Goal: Task Accomplishment & Management: Manage account settings

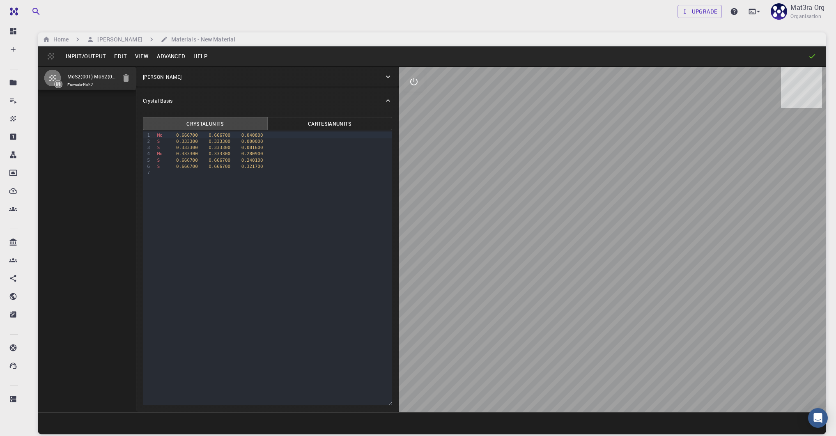
click at [98, 55] on button "Input/Output" at bounding box center [86, 56] width 48 height 13
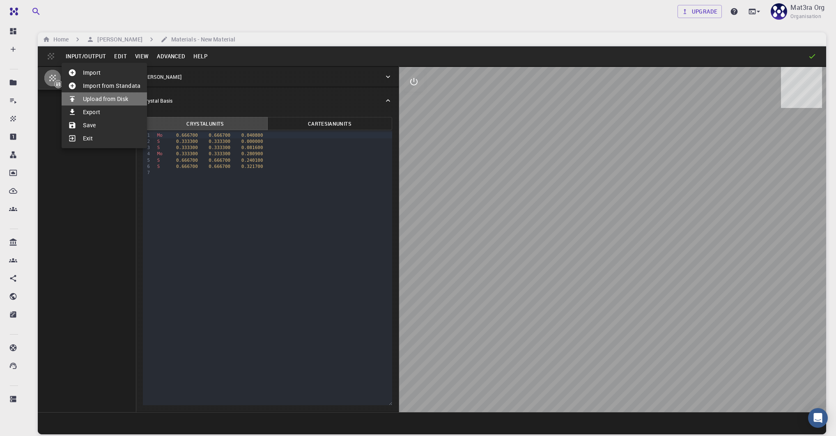
click at [103, 97] on li "Upload from Disk" at bounding box center [104, 98] width 85 height 13
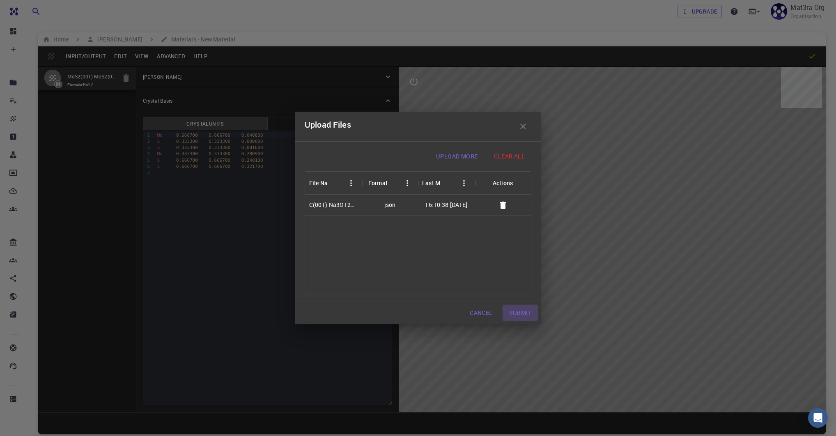
click at [525, 315] on button "Submit" at bounding box center [520, 313] width 35 height 16
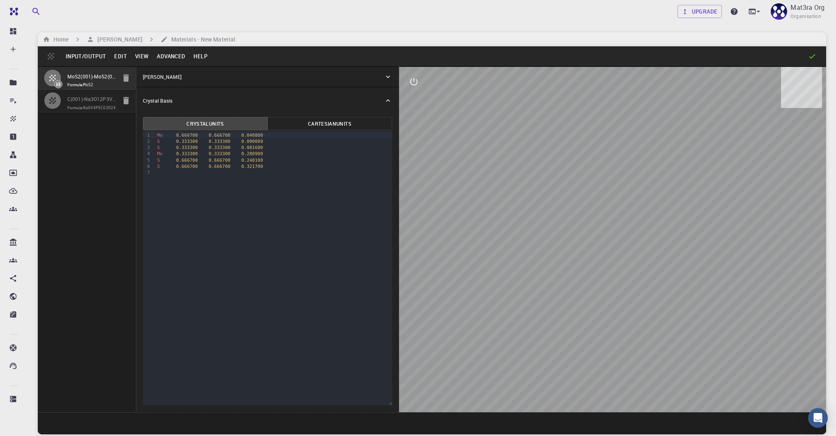
click at [96, 108] on span "Formula: Na6V4P6C63O24" at bounding box center [91, 108] width 49 height 7
type input "TRI"
type input "12.600445564"
type input "17.746365092"
type input "19.268502532"
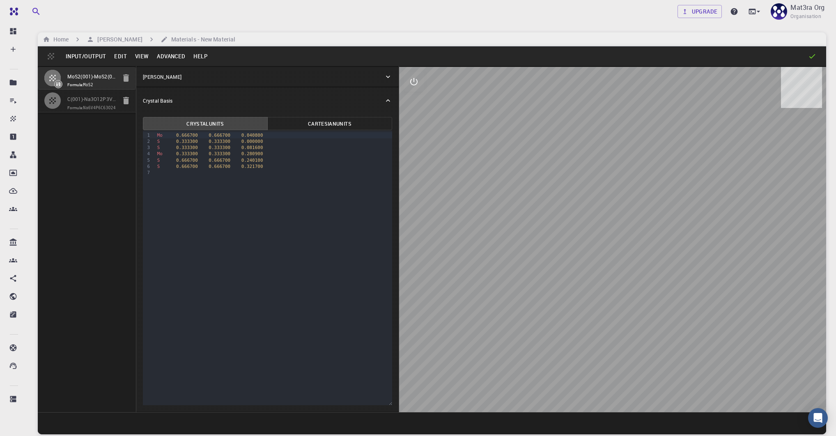
type input "90.292335727"
click at [126, 75] on icon "button" at bounding box center [126, 77] width 6 height 7
click at [126, 78] on icon "button" at bounding box center [126, 77] width 6 height 7
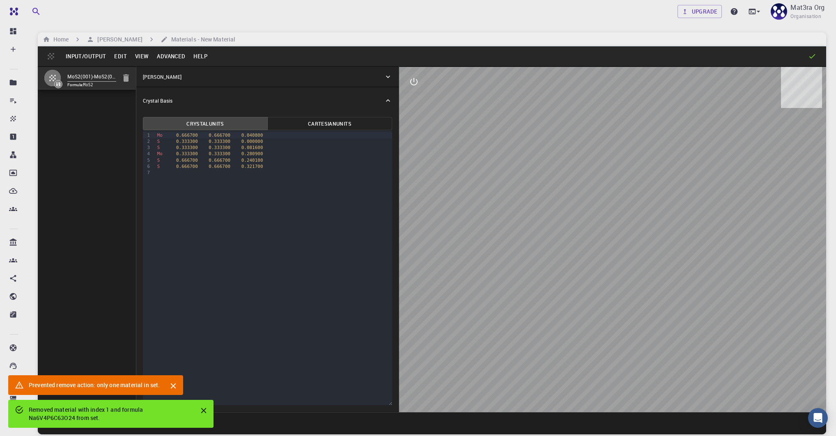
type input "HEX"
type input "3.196223"
type input "3.1962229779294185"
type input "38.47868"
type input "59.99998942194437"
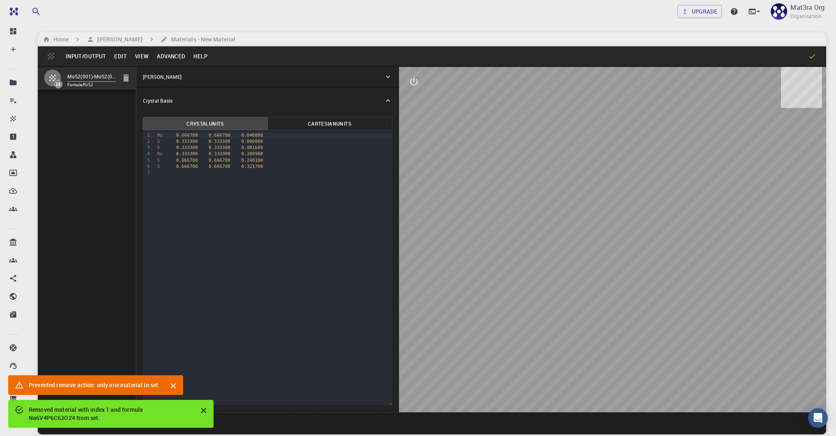
click at [85, 99] on div "MoS2(001)-MoS2(001), Interface 60.0 degrees Formula: MoS2" at bounding box center [87, 239] width 99 height 346
click at [130, 79] on icon "button" at bounding box center [126, 78] width 10 height 10
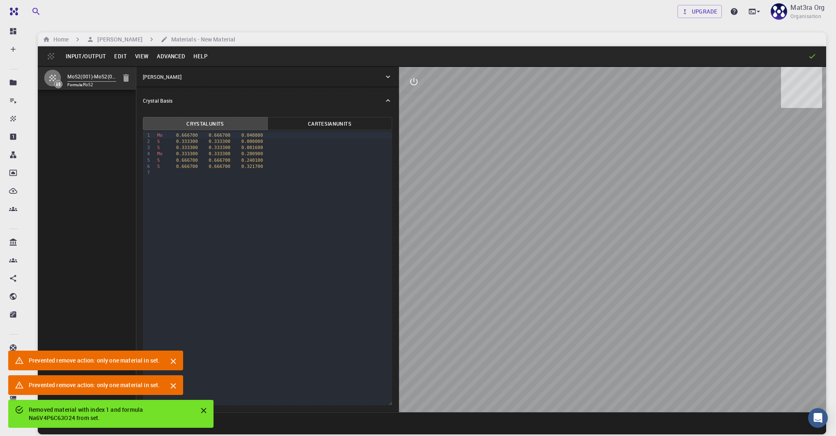
click at [87, 55] on button "Input/Output" at bounding box center [86, 56] width 48 height 13
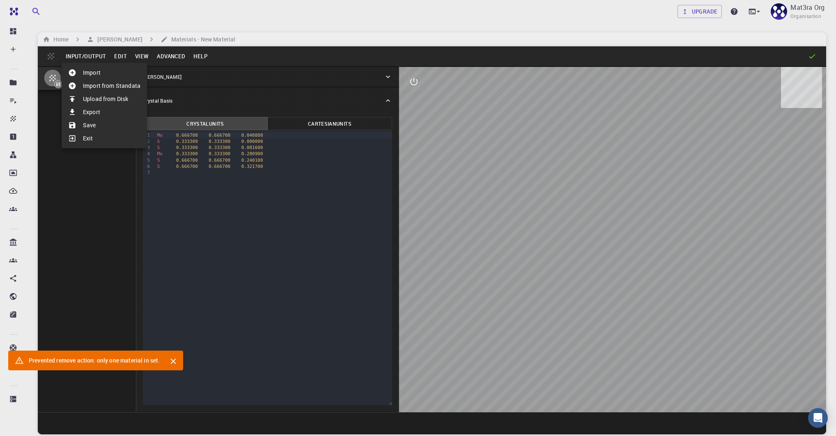
click at [101, 96] on li "Upload from Disk" at bounding box center [104, 98] width 85 height 13
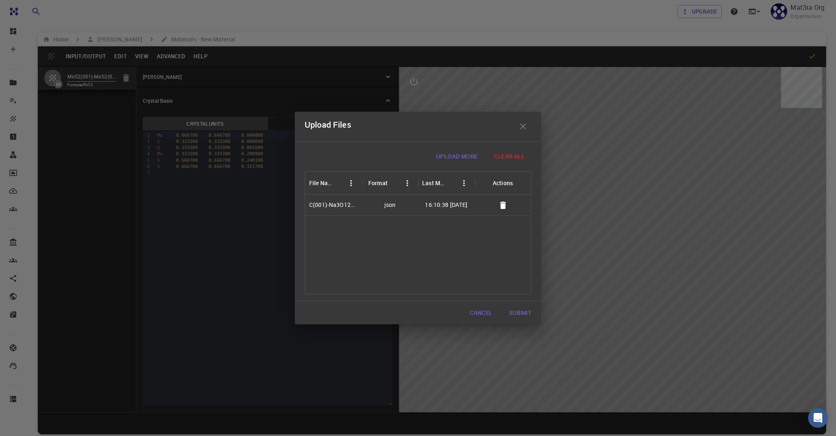
click at [511, 307] on button "Submit" at bounding box center [520, 313] width 35 height 16
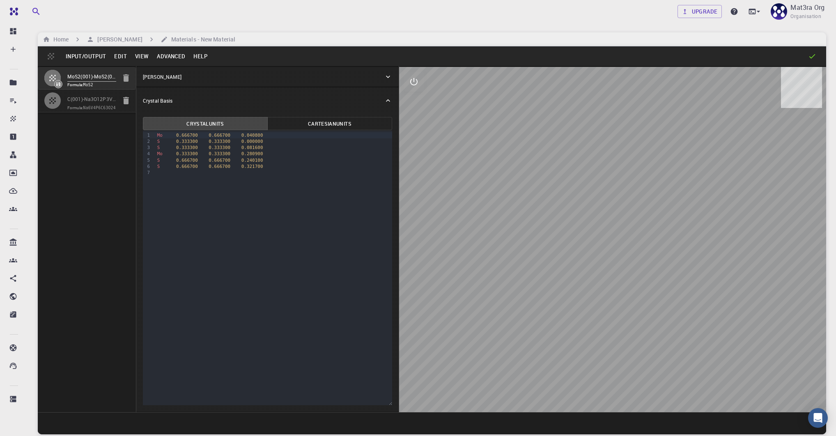
click at [129, 75] on icon "button" at bounding box center [126, 78] width 10 height 10
type input "TRI"
type input "12.600445564"
type input "17.746365092"
type input "19.268502532"
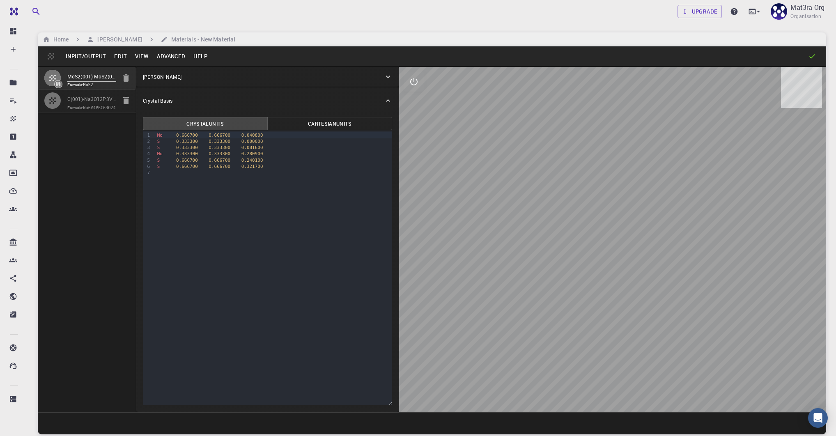
type input "90.292335727"
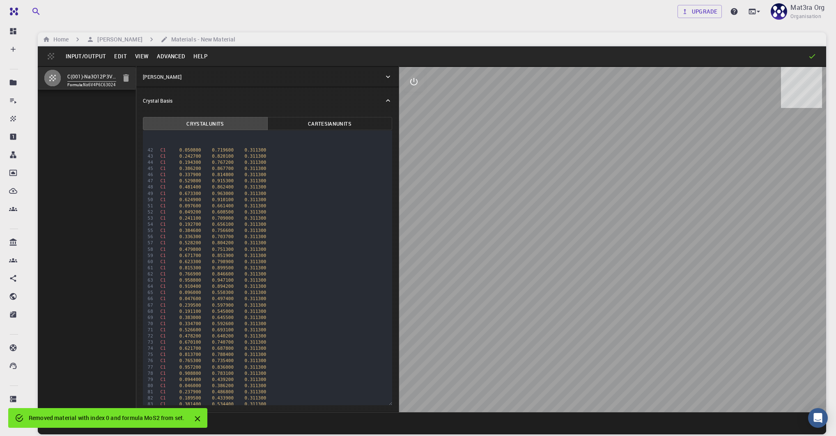
scroll to position [502, 0]
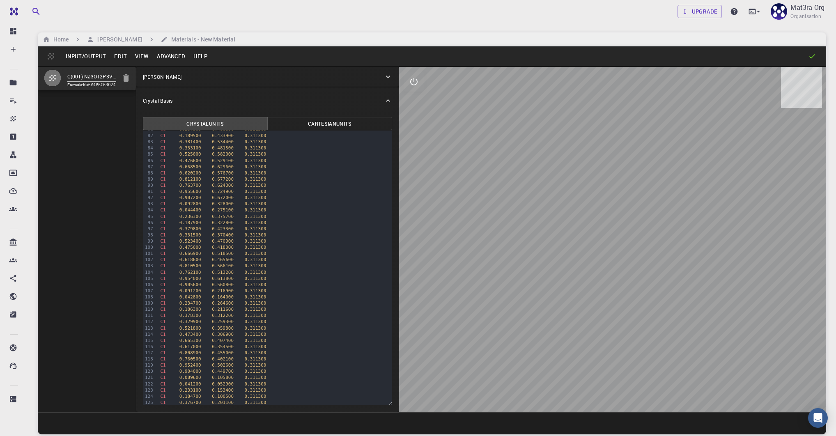
click at [86, 55] on button "Input/Output" at bounding box center [86, 56] width 48 height 13
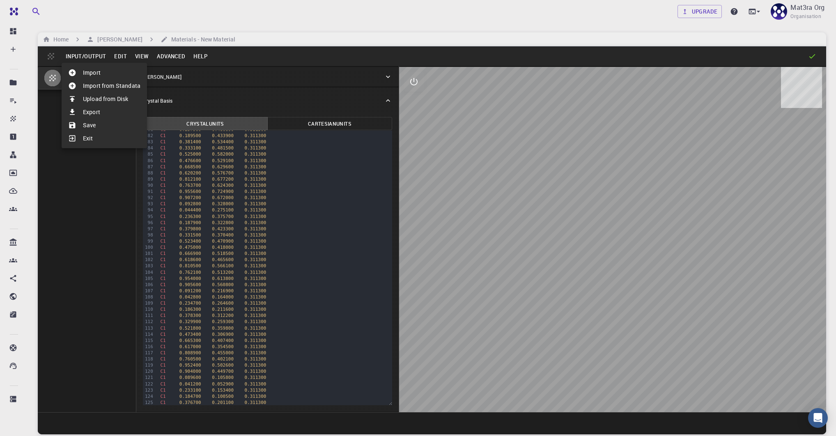
click at [53, 82] on div at bounding box center [418, 218] width 836 height 436
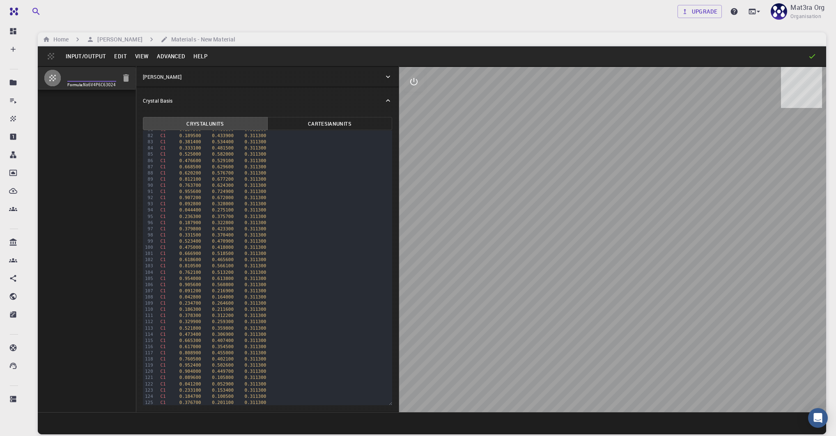
scroll to position [0, 72]
drag, startPoint x: 89, startPoint y: 76, endPoint x: 103, endPoint y: 74, distance: 13.7
click at [103, 74] on input "C(001)-Na3O12P3V2(111), Interface, Strain 17.000pct" at bounding box center [91, 76] width 49 height 9
click at [107, 75] on input "C(001)-Na3O12P3V2(111), Interface, Strain 17.000pct" at bounding box center [91, 76] width 49 height 9
drag, startPoint x: 76, startPoint y: 76, endPoint x: 140, endPoint y: 76, distance: 64.1
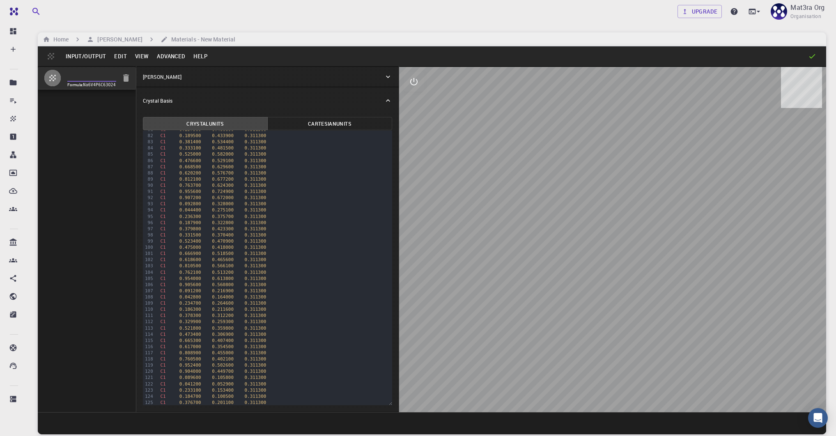
click at [140, 76] on div "C(001)-Na3O12P3V2(111), Interface, Strain 17.000pct Formula: Na6V4P6C63O24 Crys…" at bounding box center [432, 239] width 789 height 346
type input "C(001)-Na3O12P3V2(111), Interface"
click at [96, 81] on input "C(001)-Na3O12P3V2(111), Interface" at bounding box center [91, 76] width 49 height 9
click at [94, 78] on input "C(001)-Na3O12P3V2(111), Interface" at bounding box center [91, 76] width 49 height 9
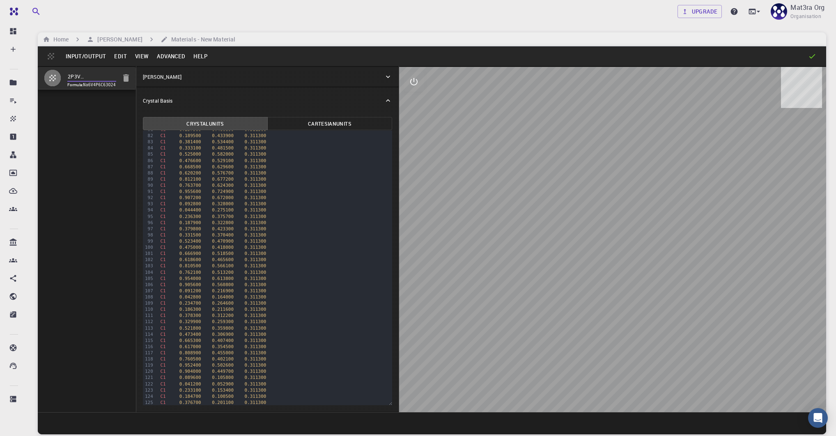
scroll to position [0, 0]
drag, startPoint x: 94, startPoint y: 76, endPoint x: 45, endPoint y: 76, distance: 49.7
click at [45, 76] on li "C(001)-Na3O12P3V2(111), Interface Formula: Na6V4P6C63O24" at bounding box center [87, 78] width 98 height 23
click at [113, 77] on input "C(001)-Na3O12P3V2(111), Interface" at bounding box center [91, 76] width 49 height 9
click at [93, 55] on button "Input/Output" at bounding box center [86, 56] width 48 height 13
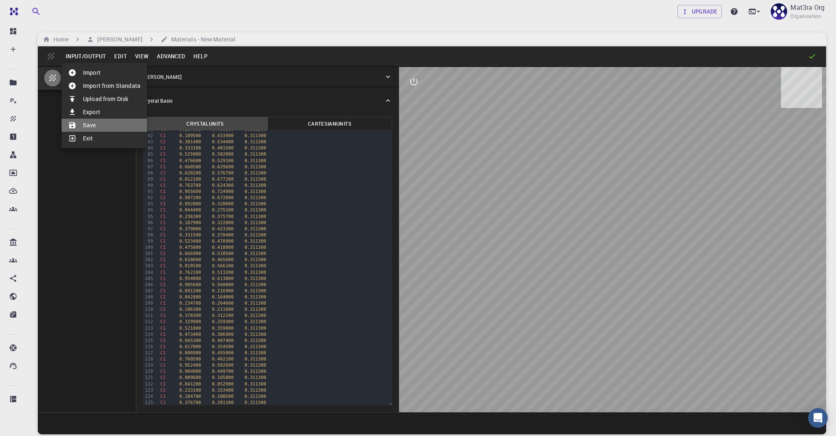
click at [90, 126] on li "Save" at bounding box center [104, 125] width 85 height 13
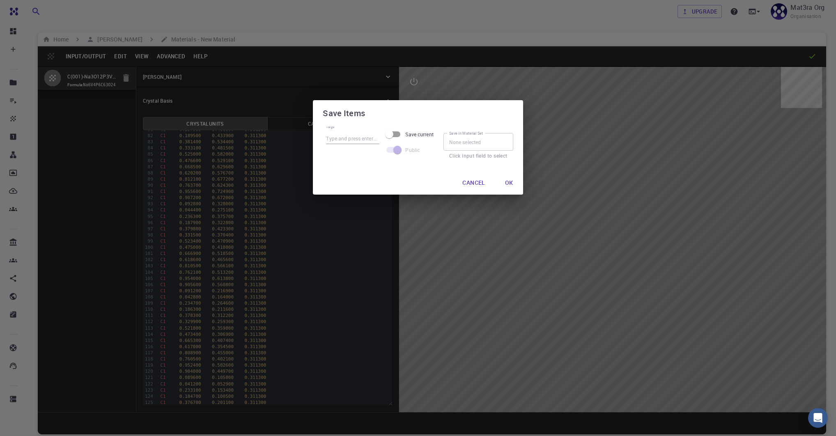
click at [395, 133] on input "Save current" at bounding box center [389, 134] width 47 height 16
click at [395, 133] on input "Save all" at bounding box center [402, 134] width 47 height 16
checkbox input "false"
click at [485, 147] on input "Save in Material Set" at bounding box center [479, 141] width 70 height 17
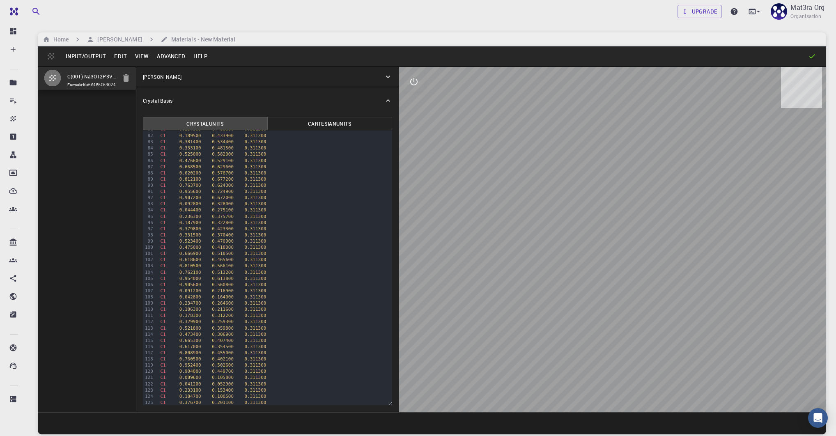
click at [80, 55] on button "Input/Output" at bounding box center [86, 56] width 48 height 13
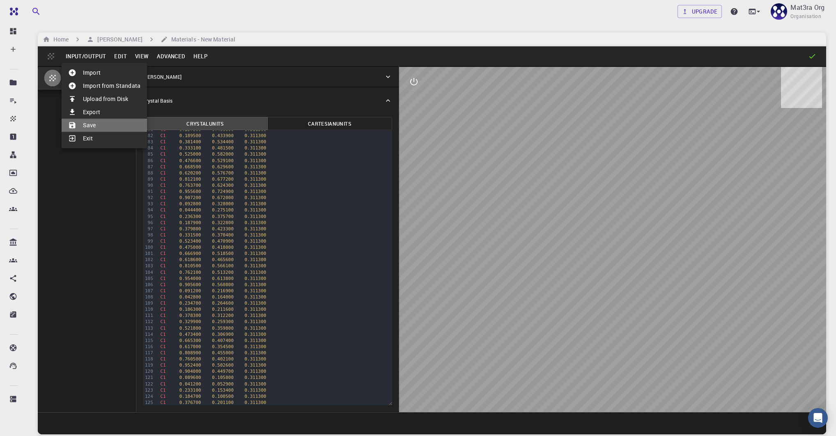
click at [93, 122] on li "Save" at bounding box center [104, 125] width 85 height 13
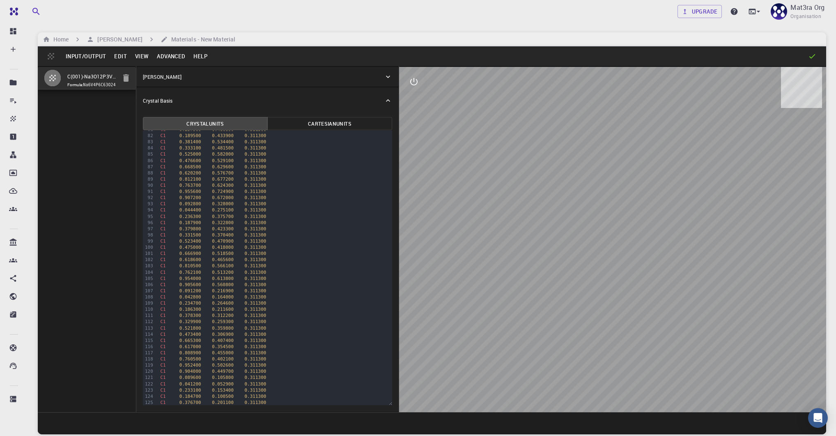
click at [82, 56] on button "Input/Output" at bounding box center [86, 56] width 48 height 13
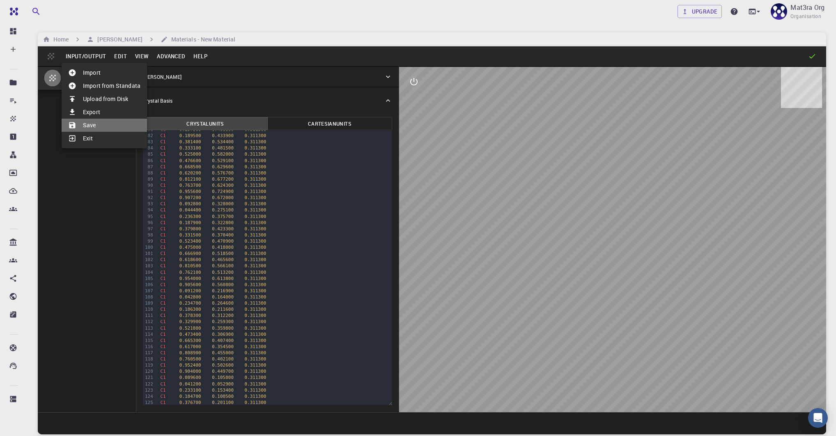
click at [97, 125] on li "Save" at bounding box center [104, 125] width 85 height 13
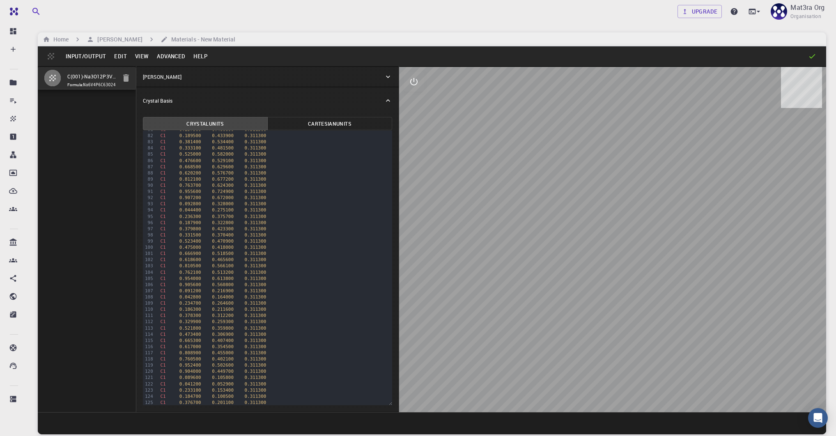
click at [92, 87] on code "Na6V4P6C63O24" at bounding box center [99, 85] width 32 height 5
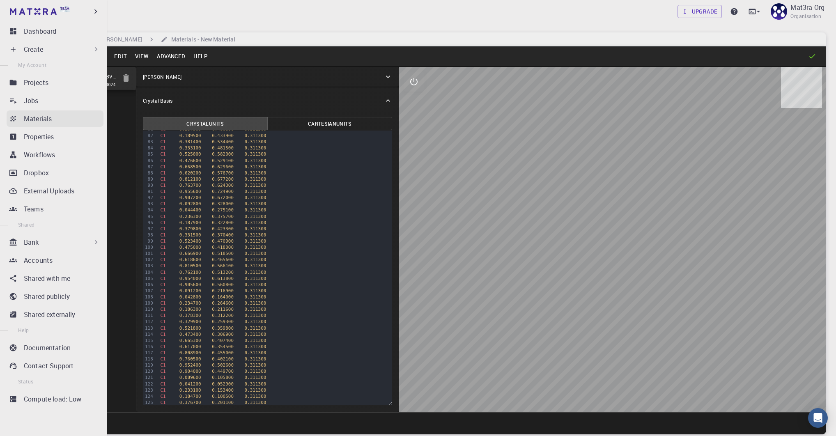
click at [42, 119] on p "Materials" at bounding box center [38, 119] width 28 height 10
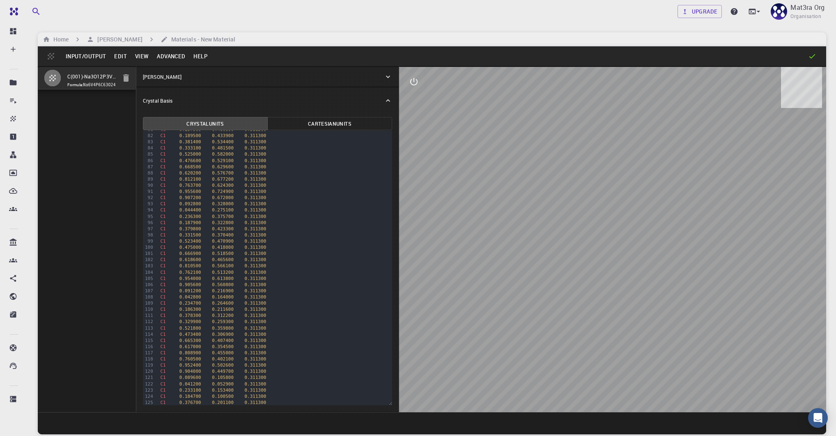
click at [82, 53] on button "Input/Output" at bounding box center [86, 56] width 48 height 13
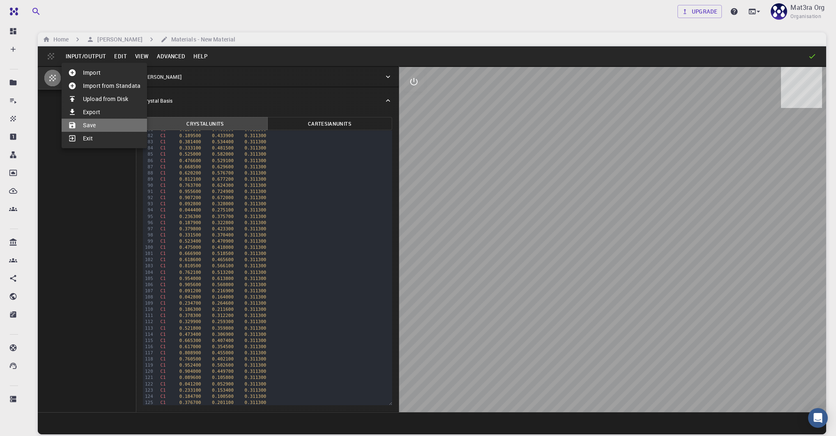
click at [98, 128] on li "Save" at bounding box center [104, 125] width 85 height 13
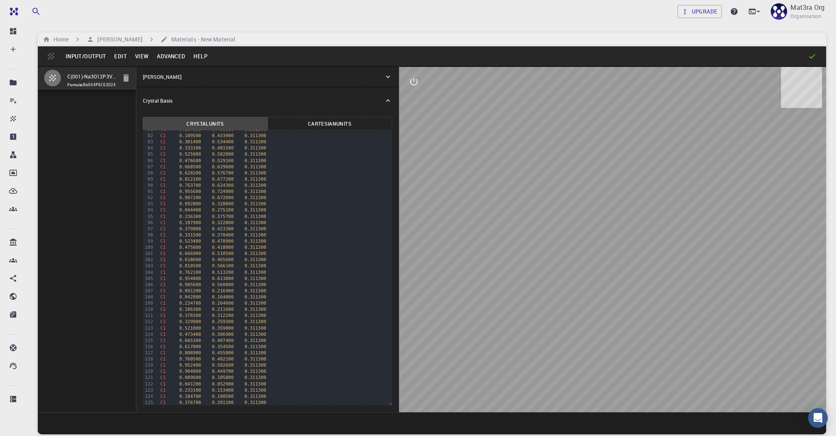
click at [98, 127] on div "C(001)-Na3O12P3V2(111), Interface Formula: Na6V4P6C63O24" at bounding box center [87, 239] width 99 height 346
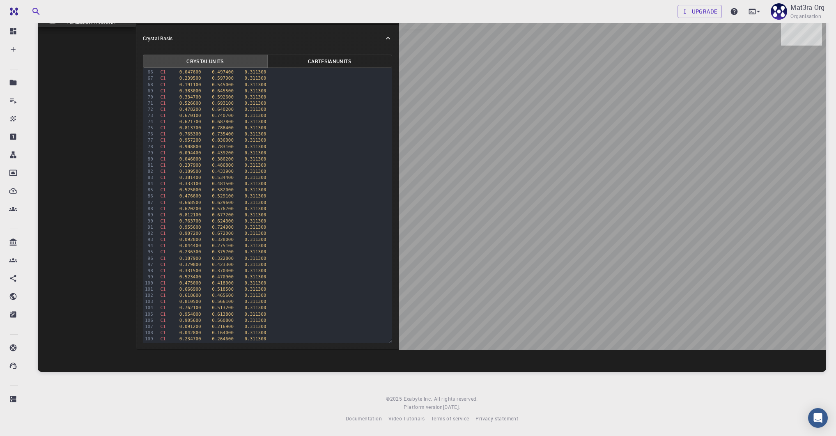
scroll to position [4, 0]
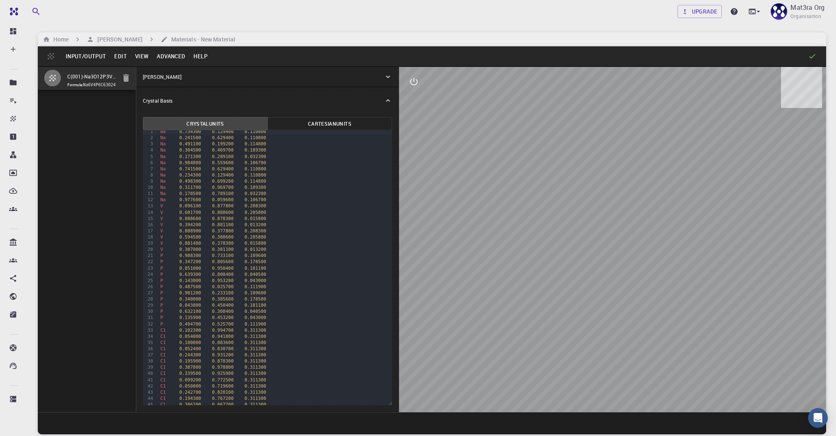
click at [93, 60] on button "Input/Output" at bounding box center [86, 56] width 48 height 13
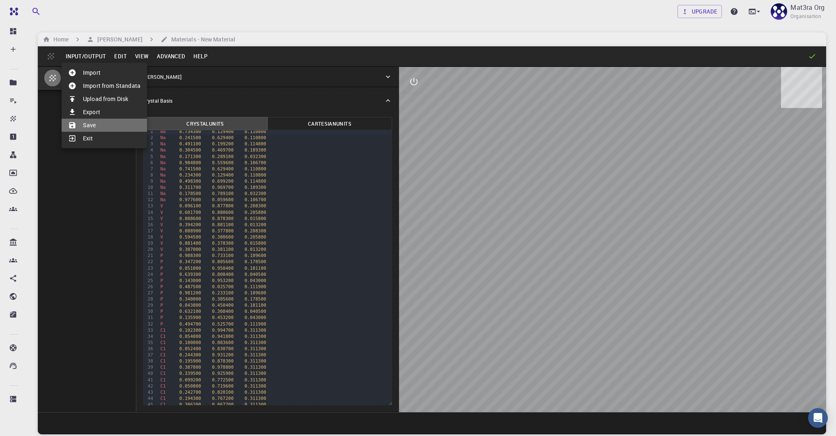
click at [92, 128] on li "Save" at bounding box center [104, 125] width 85 height 13
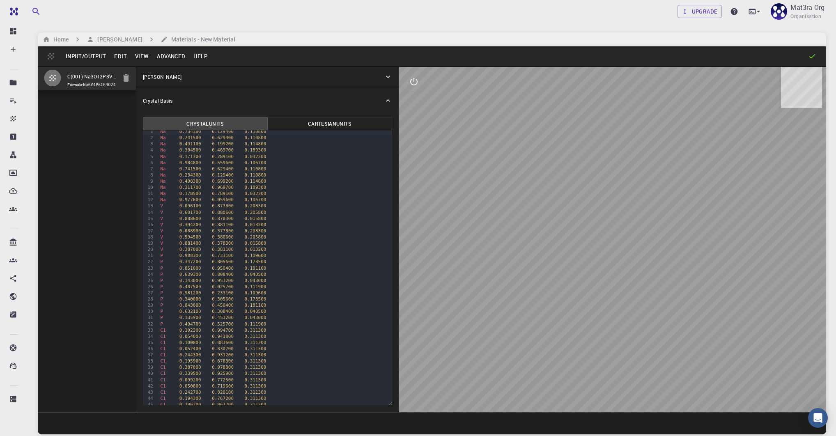
click at [114, 60] on button "Edit" at bounding box center [120, 56] width 21 height 13
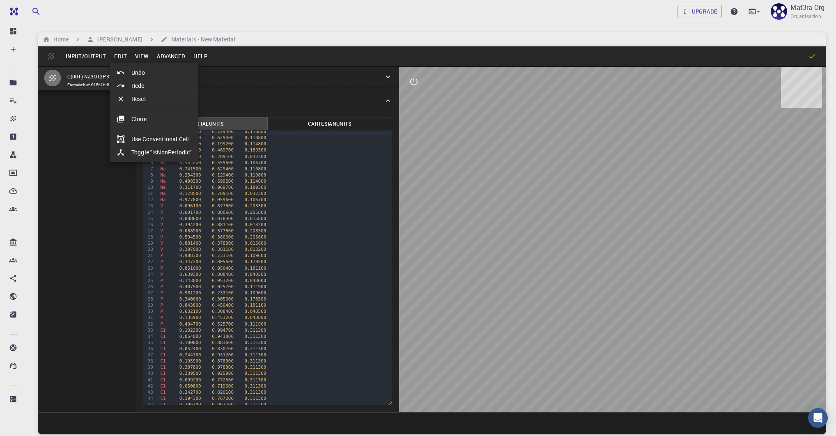
click at [103, 57] on div at bounding box center [418, 218] width 836 height 436
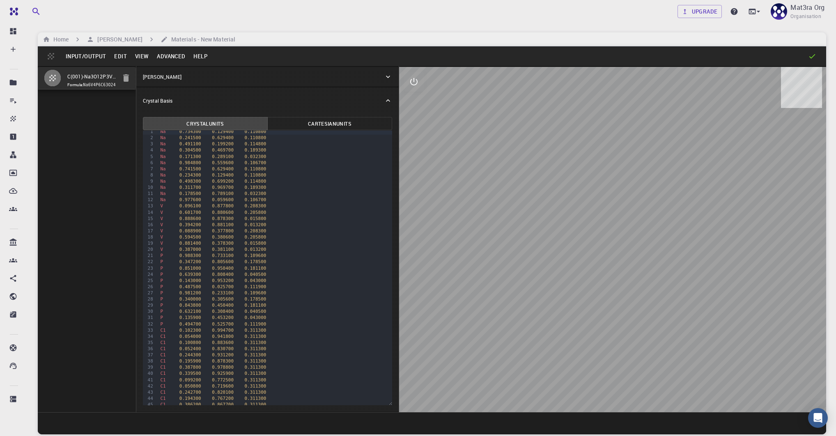
click at [92, 57] on button "Input/Output" at bounding box center [86, 56] width 48 height 13
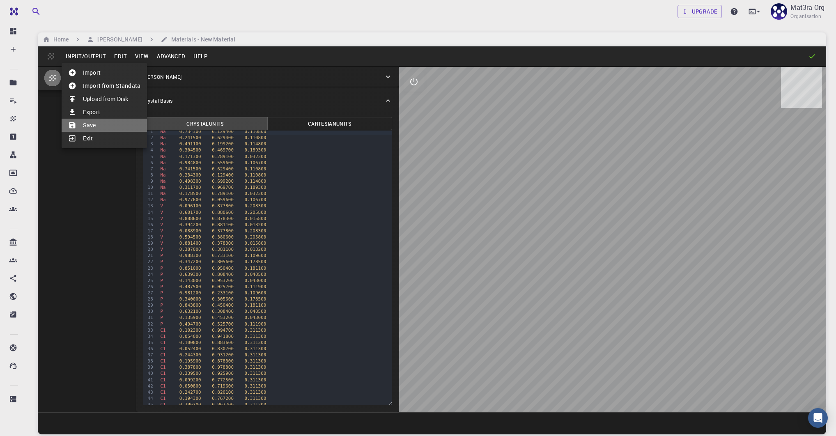
click at [97, 129] on li "Save" at bounding box center [104, 125] width 85 height 13
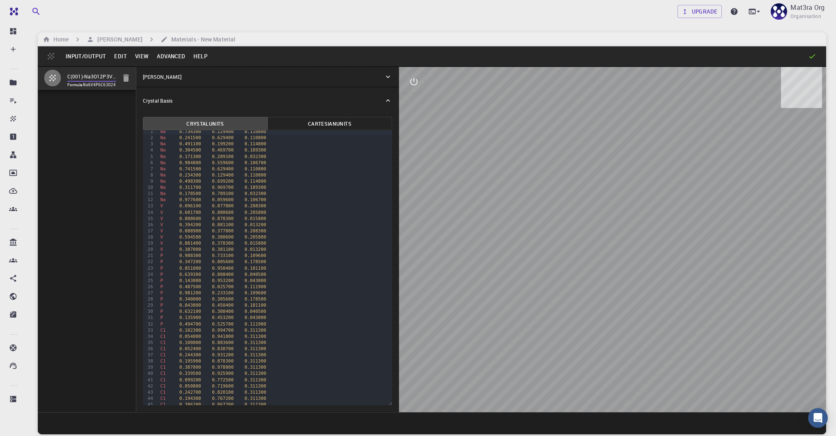
scroll to position [0, 32]
drag, startPoint x: 96, startPoint y: 76, endPoint x: 118, endPoint y: 75, distance: 22.2
click at [118, 75] on li "C(001)-Na3O12P3V2(111), Interface Formula: Na6V4P6C63O24" at bounding box center [87, 78] width 98 height 23
click at [103, 75] on input "C(001)-Na3O12P3V2(111), Interface" at bounding box center [91, 76] width 49 height 9
click at [96, 76] on input "C(001)-Na3O12P3V2(111), Interface" at bounding box center [91, 76] width 49 height 9
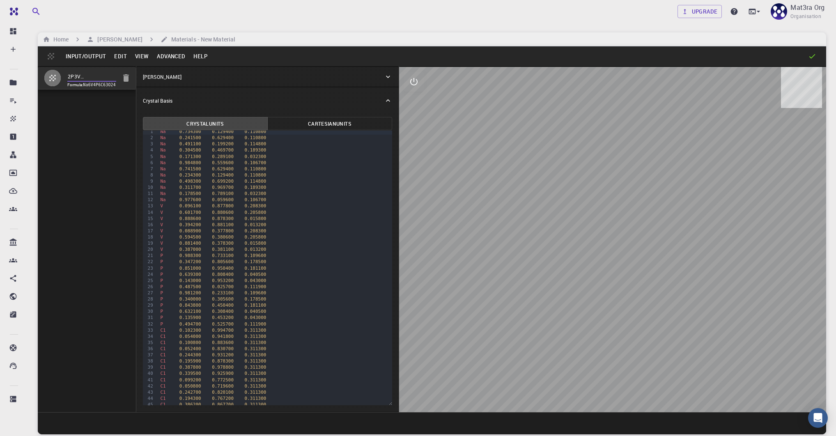
click at [81, 55] on button "Input/Output" at bounding box center [86, 56] width 48 height 13
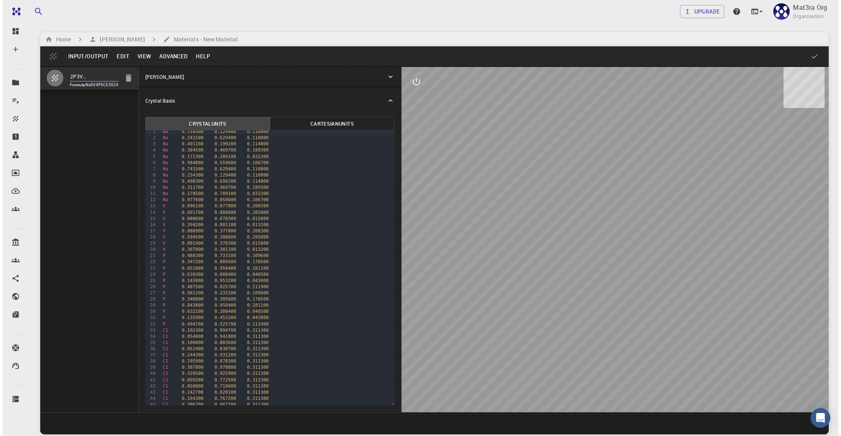
scroll to position [0, 0]
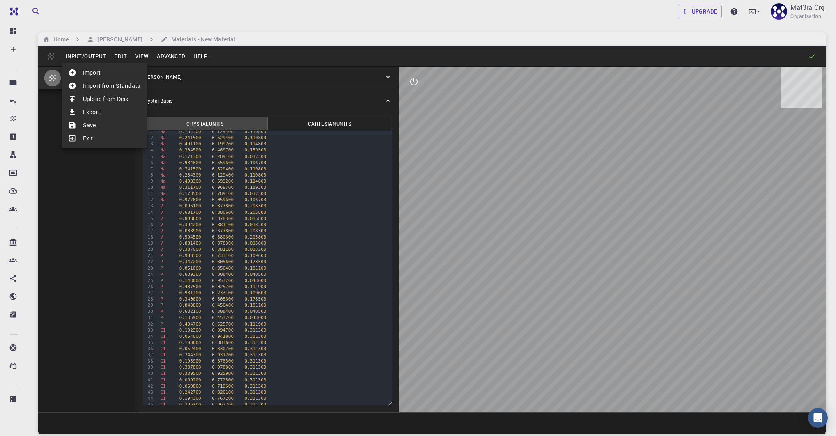
click at [94, 125] on li "Save" at bounding box center [104, 125] width 85 height 13
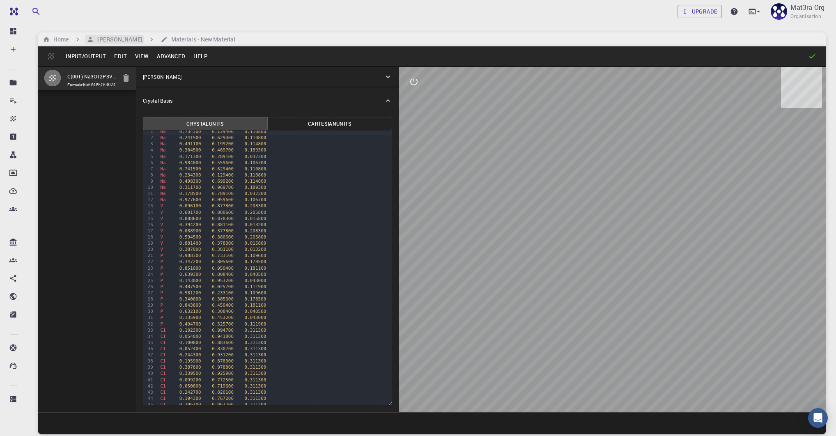
click at [102, 39] on h6 "[PERSON_NAME]" at bounding box center [118, 39] width 48 height 9
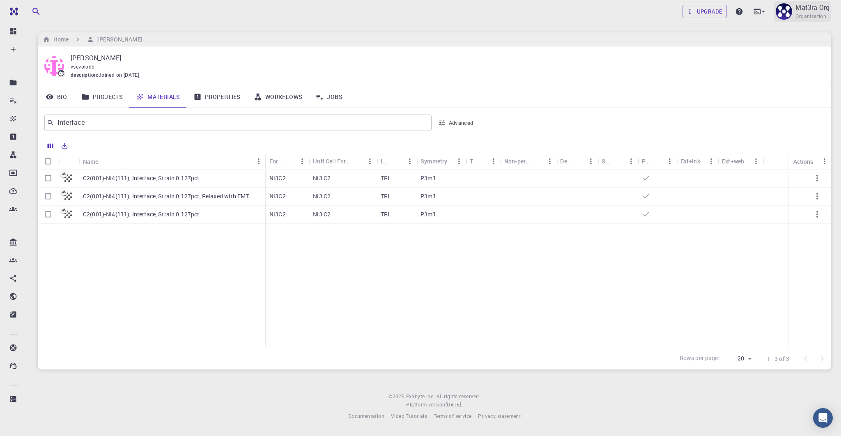
click at [807, 15] on span "Organisation" at bounding box center [810, 16] width 31 height 8
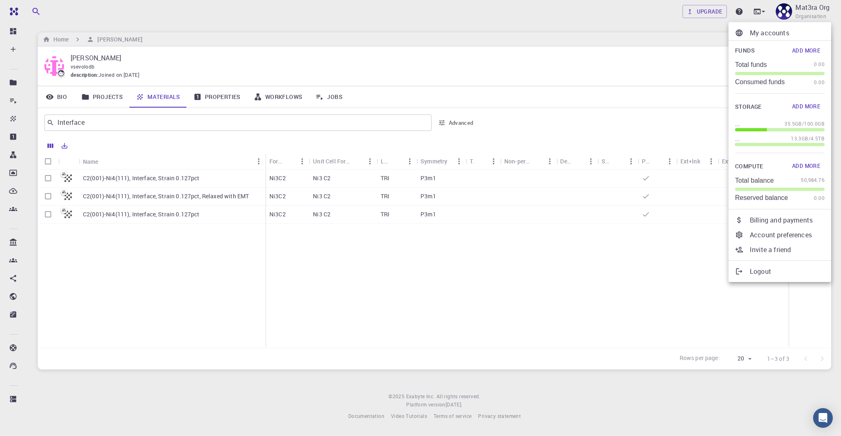
click at [708, 33] on div at bounding box center [420, 218] width 841 height 436
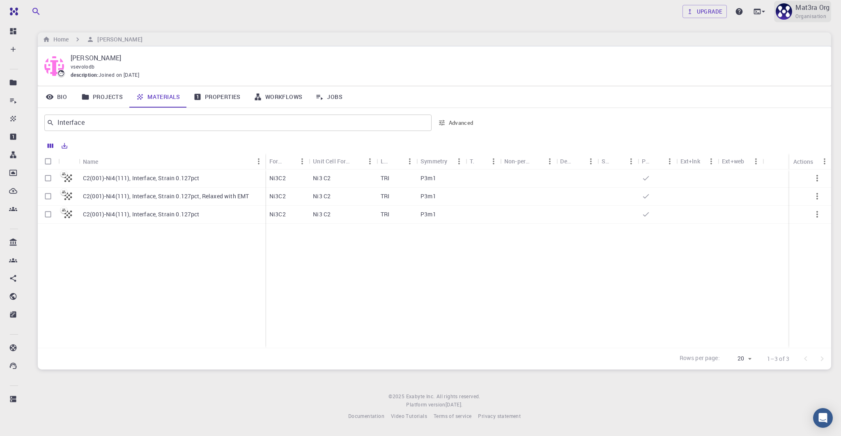
click at [779, 16] on img at bounding box center [784, 11] width 16 height 16
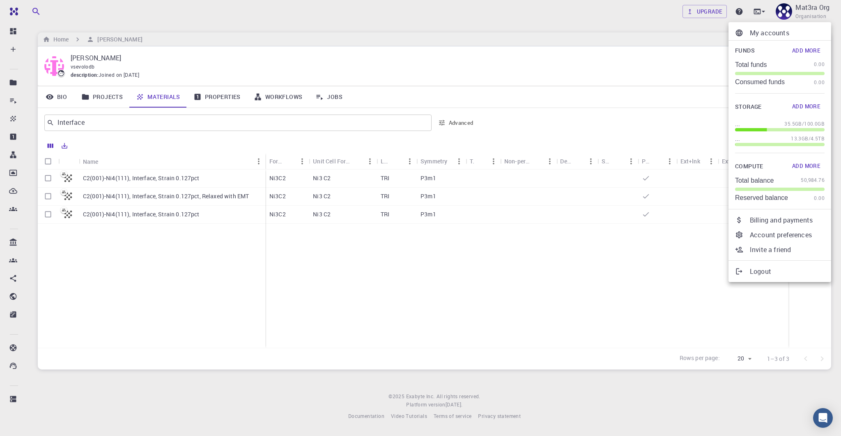
click at [207, 126] on div at bounding box center [420, 218] width 841 height 436
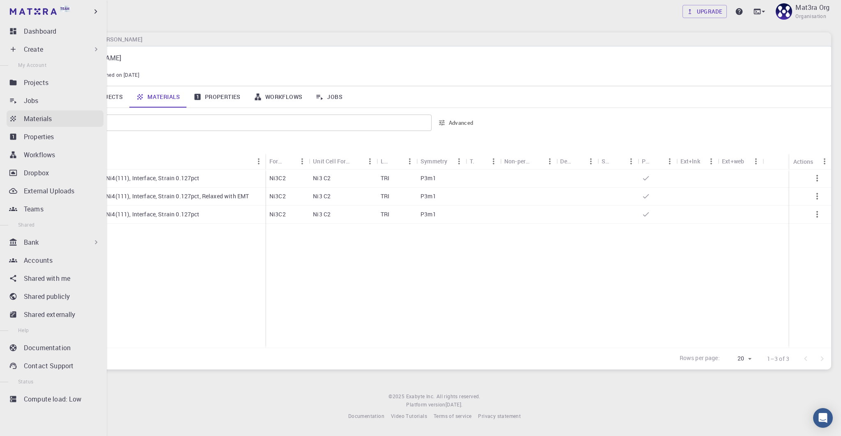
click at [22, 123] on link "Materials" at bounding box center [55, 118] width 97 height 16
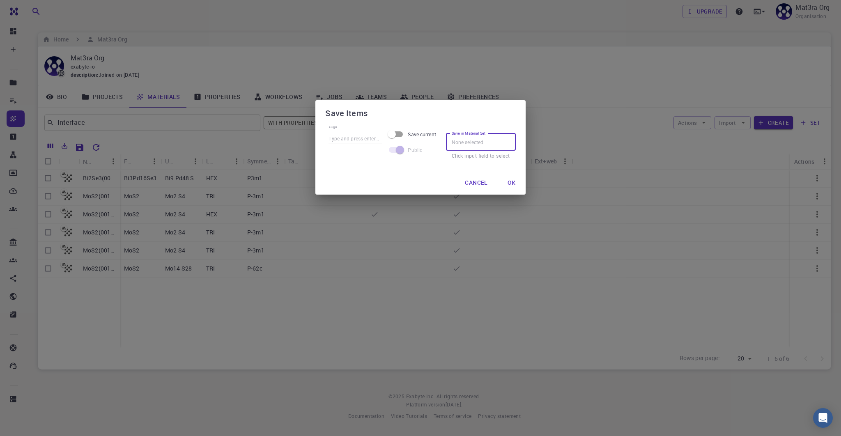
click at [480, 141] on input "Save in Material Set" at bounding box center [481, 141] width 70 height 17
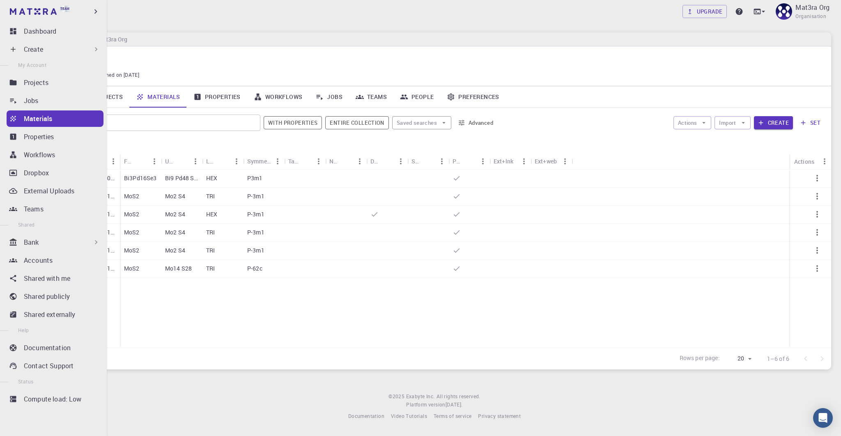
click at [16, 117] on icon at bounding box center [13, 119] width 8 height 8
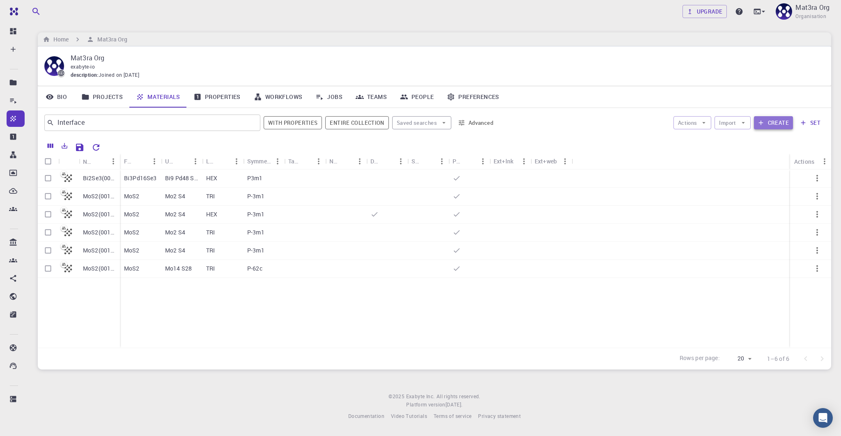
click at [770, 120] on button "Create" at bounding box center [773, 122] width 39 height 13
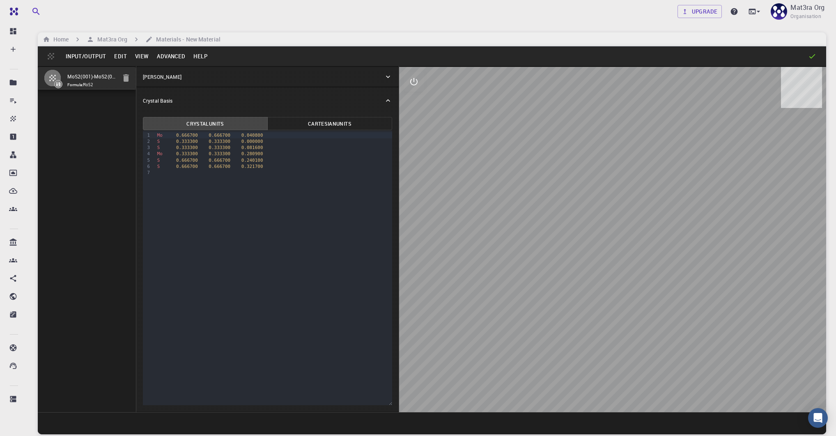
click at [76, 58] on button "Input/Output" at bounding box center [86, 56] width 48 height 13
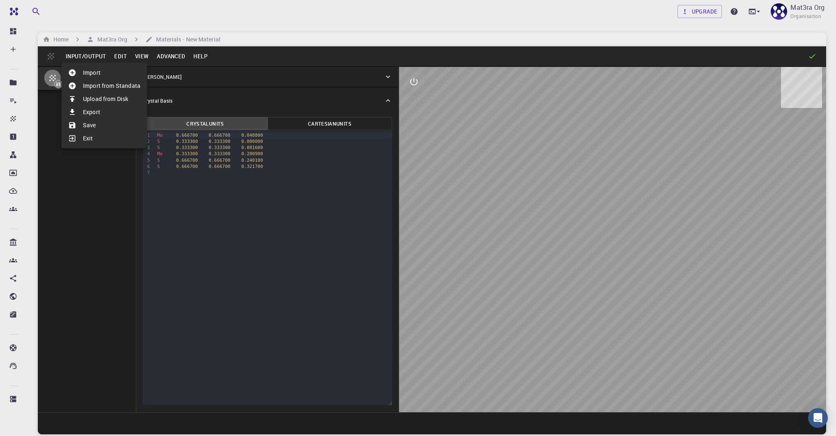
click at [99, 97] on li "Upload from Disk" at bounding box center [104, 98] width 85 height 13
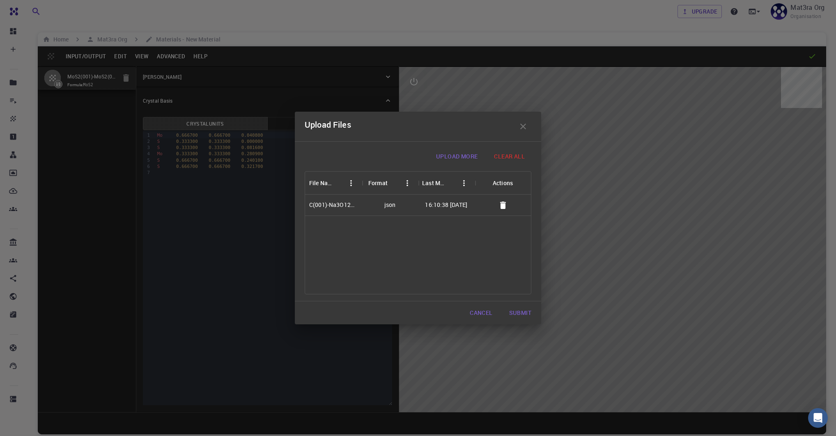
click at [522, 316] on button "Submit" at bounding box center [520, 313] width 35 height 16
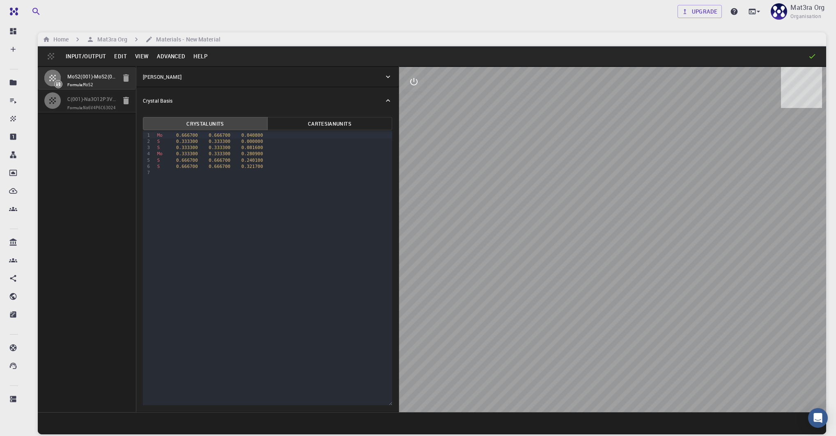
click at [93, 55] on button "Input/Output" at bounding box center [86, 56] width 48 height 13
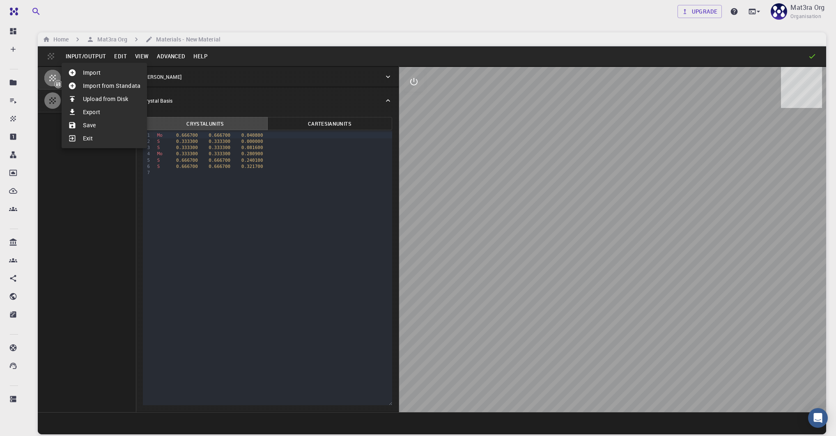
click at [102, 121] on li "Save" at bounding box center [104, 125] width 85 height 13
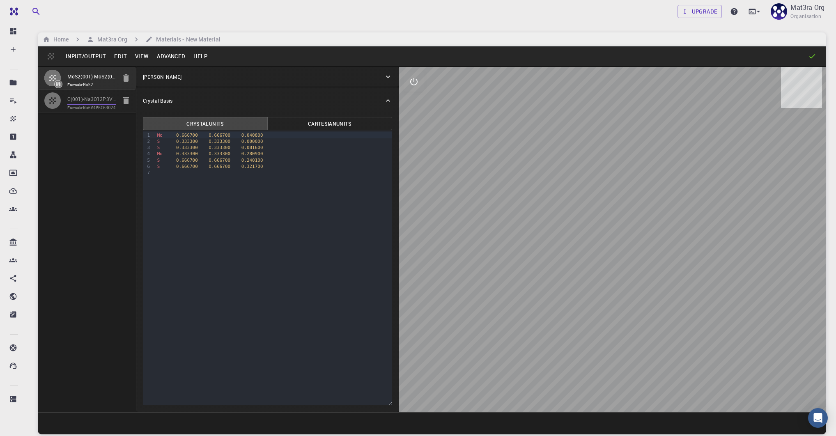
click at [80, 96] on input "C(001)-Na3O12P3V2(111), Interface, Strain 17.000pct" at bounding box center [91, 99] width 49 height 9
type input "TRI"
type input "12.600445564"
type input "17.746365092"
type input "19.268502532"
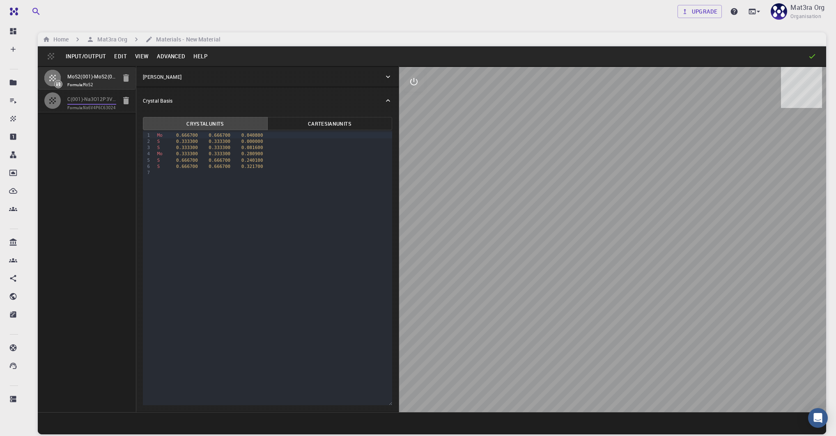
type input "90.292335727"
click at [86, 59] on button "Input/Output" at bounding box center [86, 56] width 48 height 13
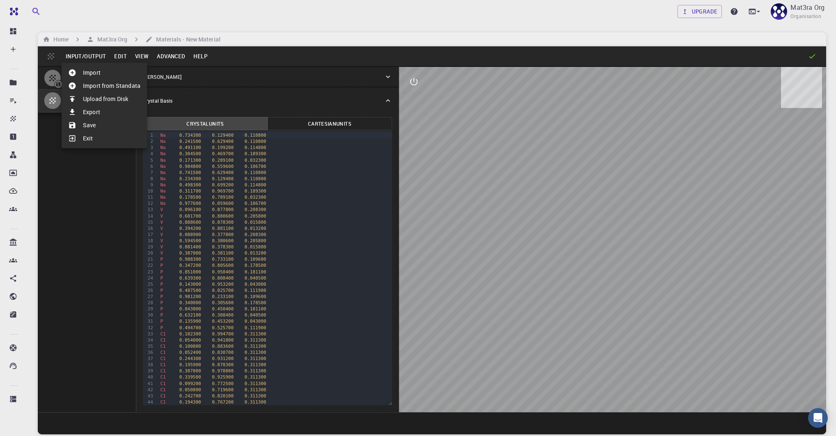
click at [575, 167] on div at bounding box center [418, 218] width 836 height 436
drag, startPoint x: 535, startPoint y: 215, endPoint x: 546, endPoint y: 185, distance: 32.0
click at [408, 69] on div at bounding box center [612, 239] width 427 height 345
click at [416, 78] on icon "interactive" at bounding box center [414, 82] width 10 height 10
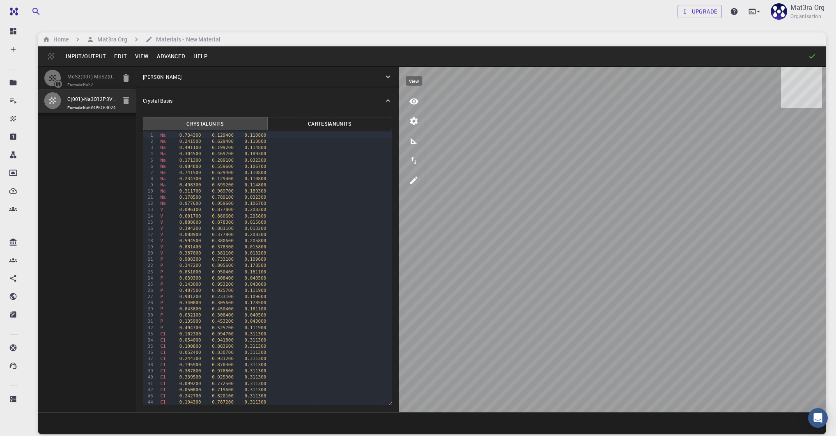
click at [416, 97] on icon "view" at bounding box center [414, 102] width 10 height 10
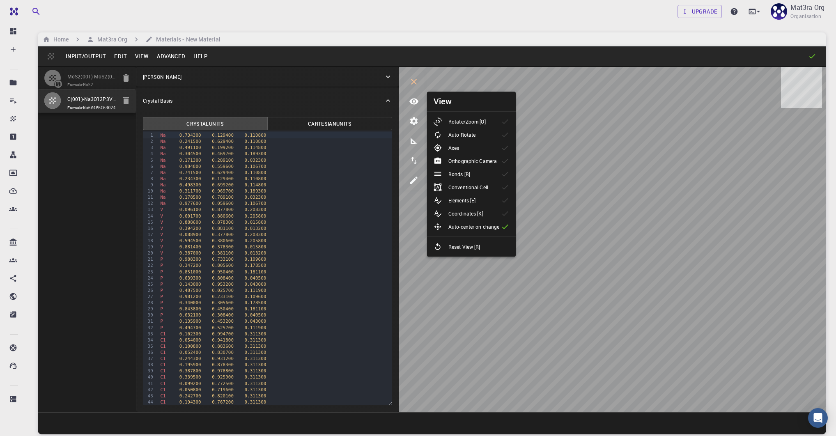
click at [470, 125] on p "Rotate/Zoom [O]" at bounding box center [466, 121] width 37 height 7
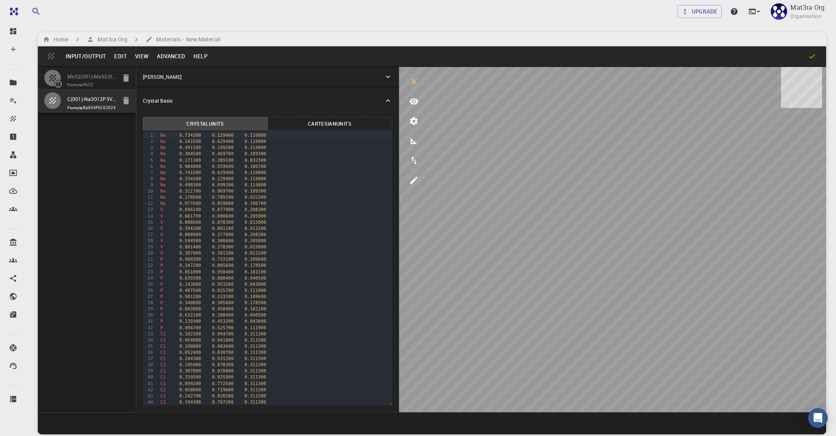
click at [95, 55] on button "Input/Output" at bounding box center [86, 56] width 48 height 13
click at [60, 42] on div at bounding box center [418, 218] width 836 height 436
click at [51, 39] on h6 "Home" at bounding box center [59, 39] width 18 height 9
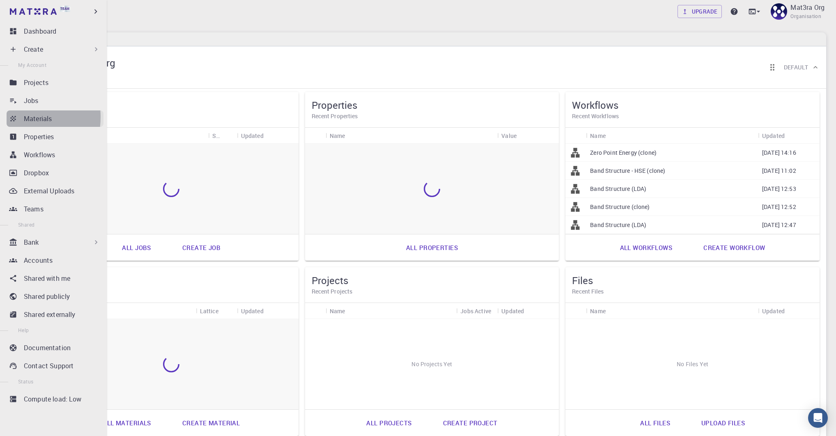
click at [16, 117] on icon at bounding box center [13, 119] width 8 height 8
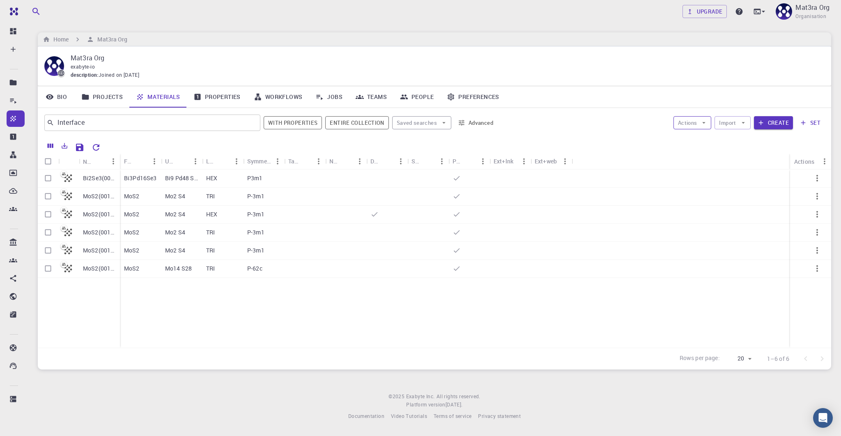
click at [697, 127] on button "Actions" at bounding box center [693, 122] width 38 height 13
click at [592, 114] on div "Actions Import Create set" at bounding box center [663, 123] width 324 height 20
click at [737, 124] on button "Import" at bounding box center [733, 122] width 36 height 13
click at [735, 141] on div at bounding box center [729, 139] width 15 height 8
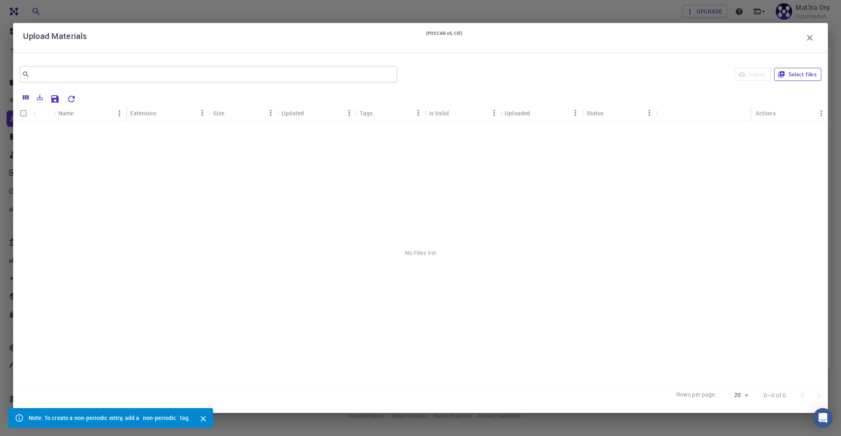
click at [796, 68] on button "Select files" at bounding box center [797, 74] width 47 height 13
click at [782, 73] on icon "button" at bounding box center [781, 74] width 7 height 7
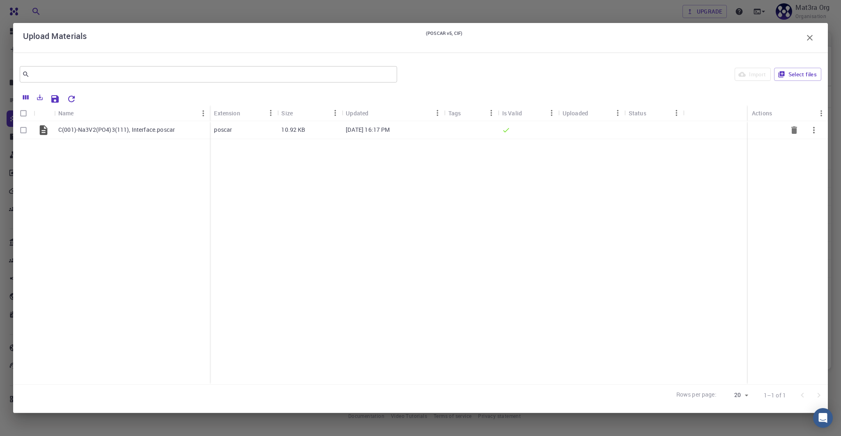
click at [22, 131] on input "Select row" at bounding box center [24, 130] width 16 height 16
checkbox input "true"
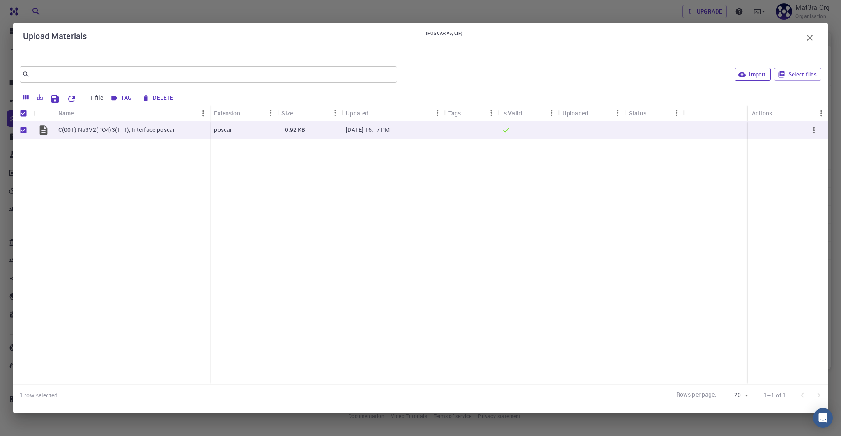
click at [750, 78] on button "Import" at bounding box center [753, 74] width 36 height 13
checkbox input "false"
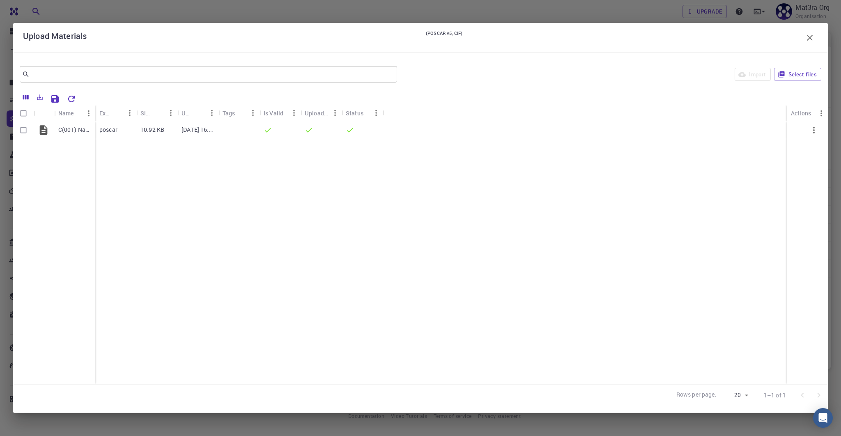
click at [813, 36] on icon "button" at bounding box center [810, 38] width 10 height 10
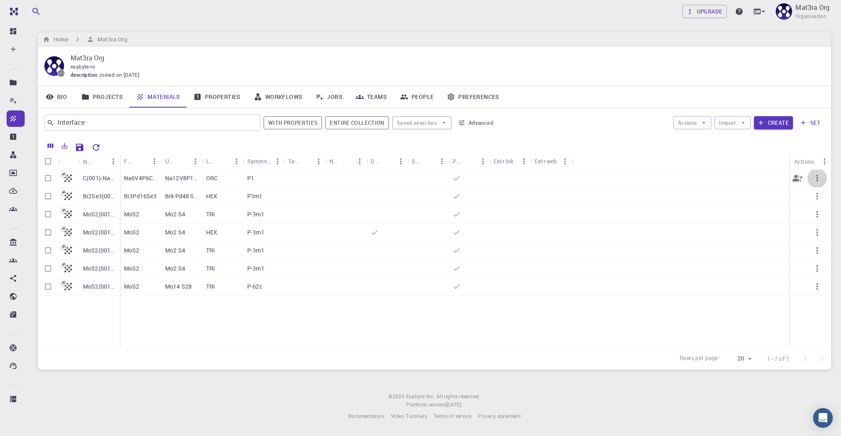
click at [821, 177] on icon "button" at bounding box center [817, 178] width 10 height 10
click at [634, 123] on div at bounding box center [420, 218] width 841 height 436
click at [247, 122] on button "Clear" at bounding box center [250, 123] width 13 height 13
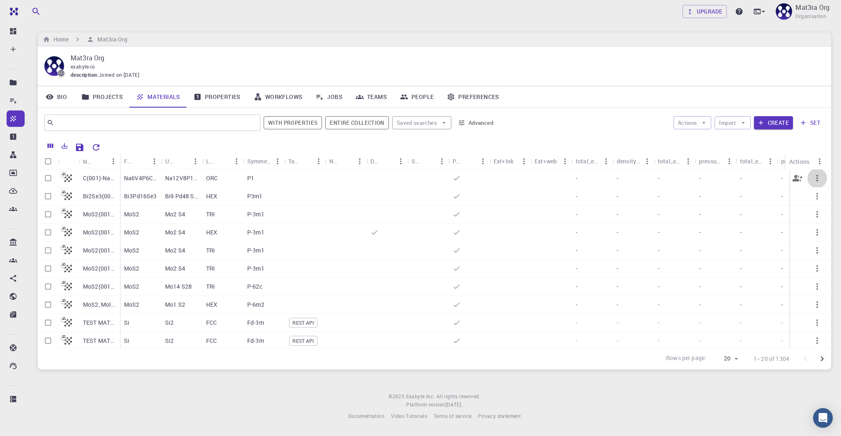
click at [814, 177] on icon "button" at bounding box center [817, 178] width 10 height 10
click at [810, 126] on div at bounding box center [420, 218] width 841 height 436
click at [807, 121] on button "set" at bounding box center [810, 122] width 28 height 13
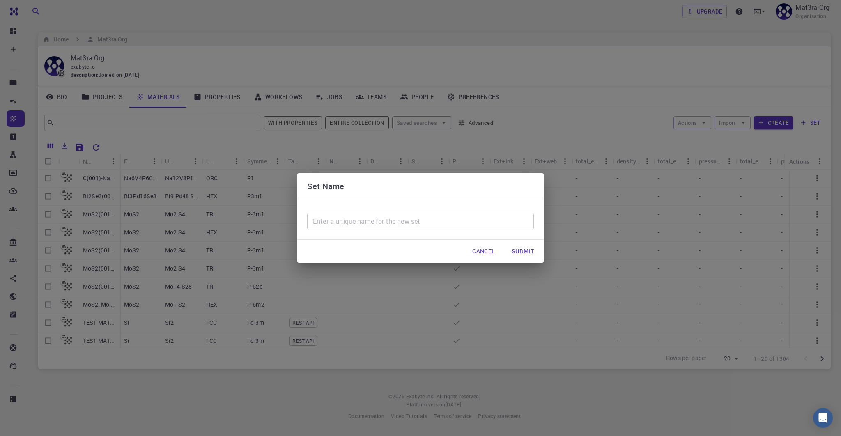
click at [446, 224] on input "text" at bounding box center [420, 221] width 227 height 16
click at [487, 252] on button "Cancel" at bounding box center [484, 251] width 36 height 16
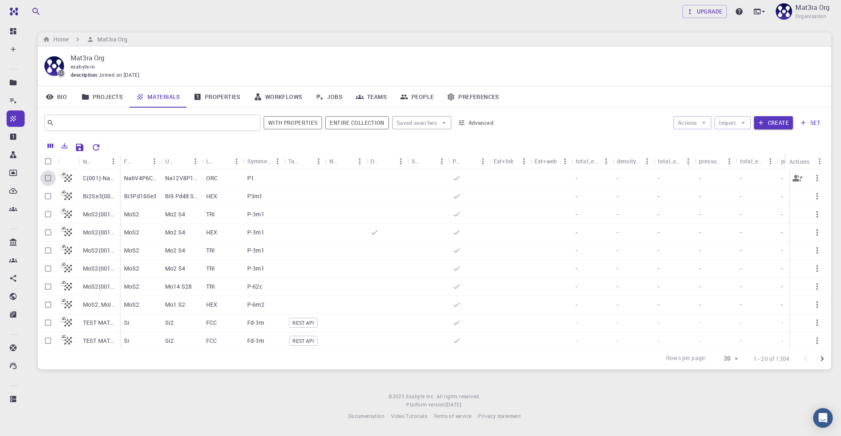
click at [48, 175] on input "Select row" at bounding box center [48, 178] width 16 height 16
checkbox input "true"
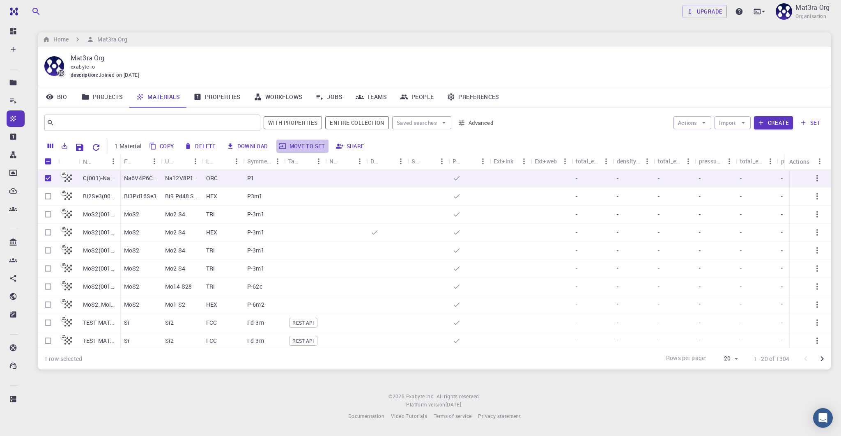
click at [309, 145] on button "Move to set" at bounding box center [302, 146] width 52 height 13
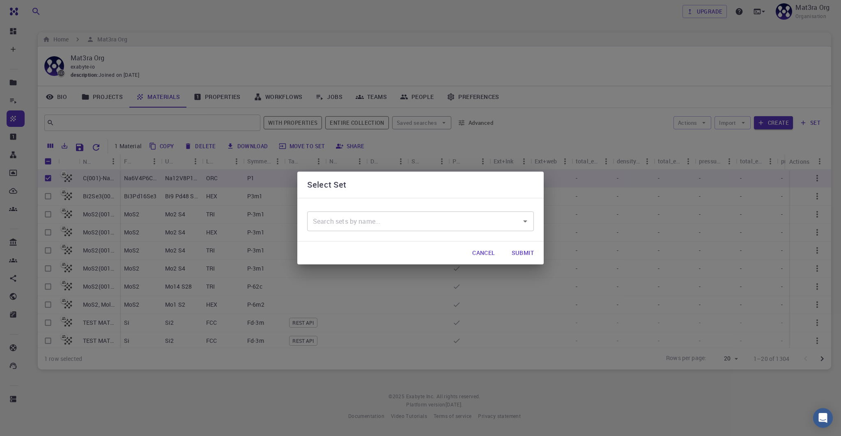
click at [341, 218] on input "text" at bounding box center [414, 222] width 207 height 16
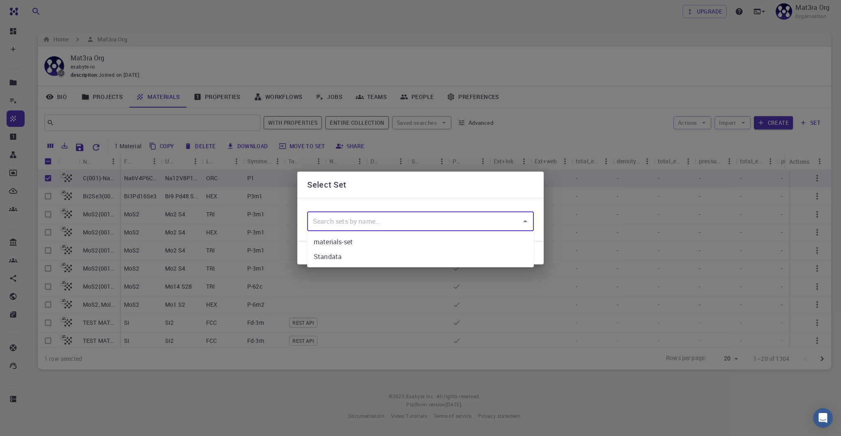
drag, startPoint x: 340, startPoint y: 244, endPoint x: 345, endPoint y: 198, distance: 46.7
click at [347, 198] on body "Team Dashboard Create New Job New Material Create Material Upload File Import f…" at bounding box center [420, 218] width 841 height 436
click at [335, 224] on input "text" at bounding box center [414, 222] width 207 height 16
click at [484, 249] on div "No options" at bounding box center [420, 241] width 227 height 21
click at [482, 252] on div "No options" at bounding box center [420, 241] width 227 height 21
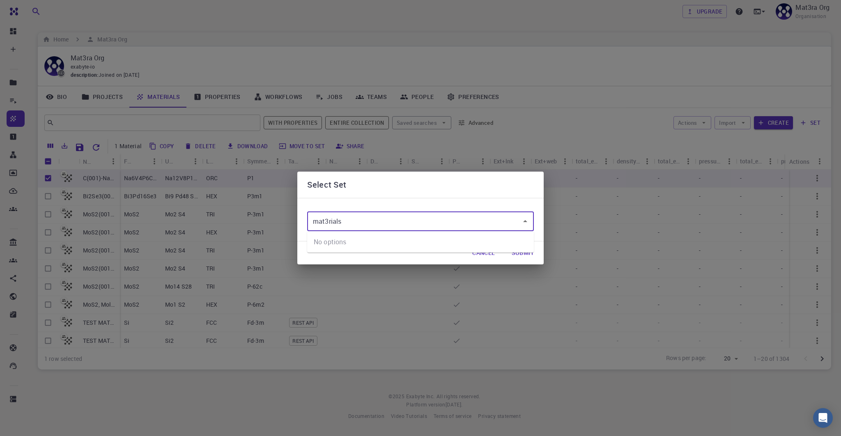
type input "mat3rials"
click at [481, 262] on div "Cancel Submit" at bounding box center [420, 252] width 246 height 23
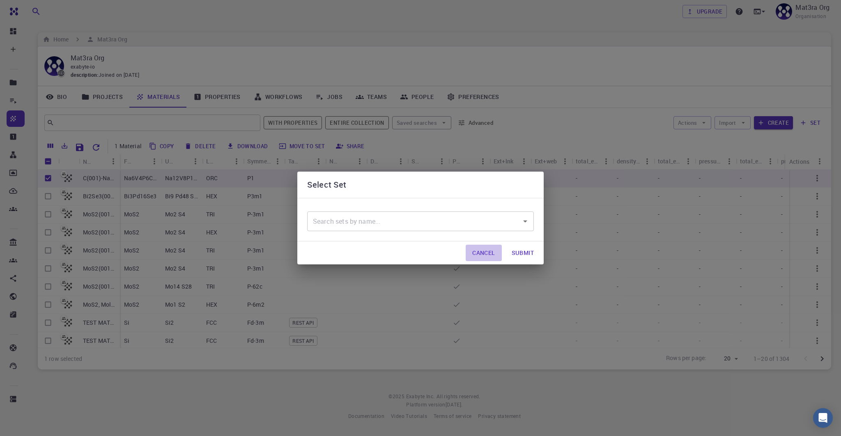
click at [481, 255] on button "Cancel" at bounding box center [484, 253] width 36 height 16
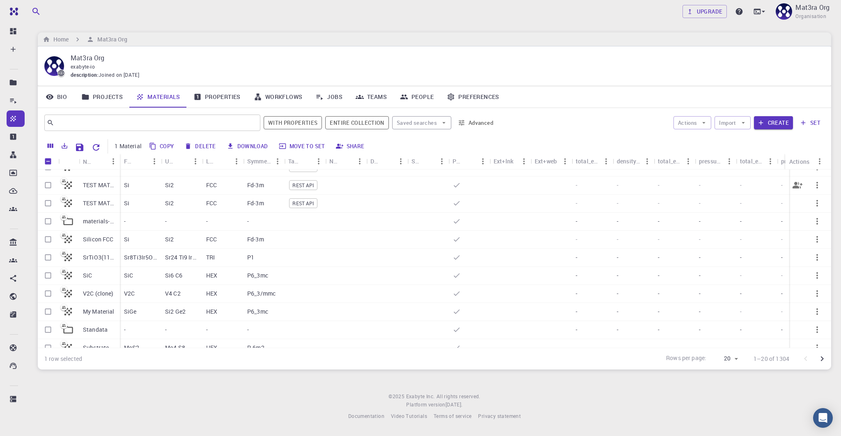
scroll to position [157, 0]
drag, startPoint x: 118, startPoint y: 161, endPoint x: 149, endPoint y: 162, distance: 31.6
click at [156, 162] on div "Name" at bounding box center [160, 162] width 8 height 16
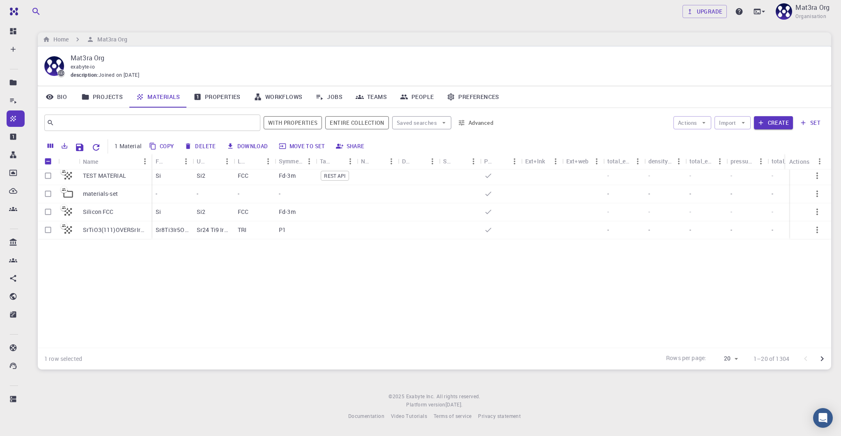
scroll to position [0, 0]
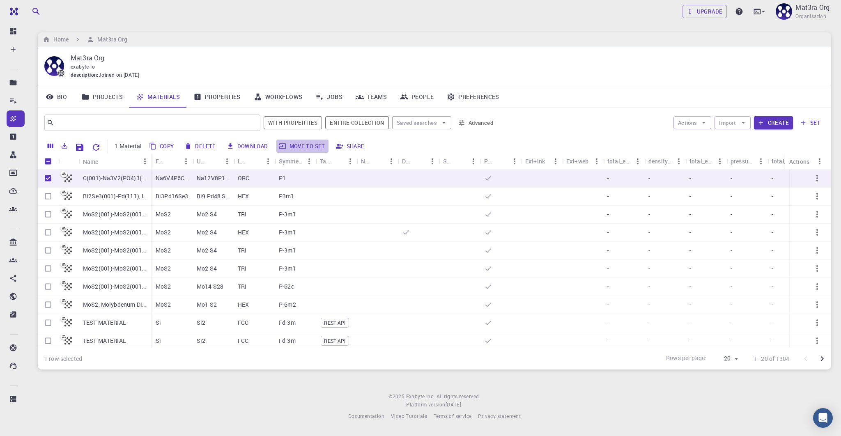
click at [301, 147] on button "Move to set" at bounding box center [302, 146] width 52 height 13
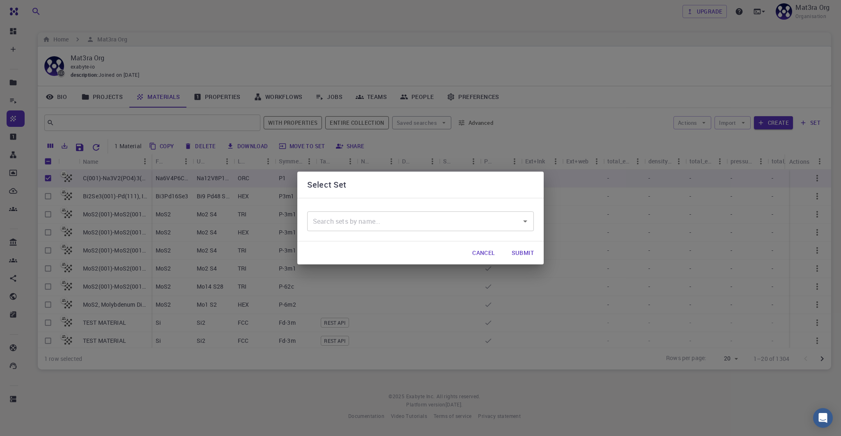
click at [375, 218] on input "text" at bounding box center [414, 222] width 207 height 16
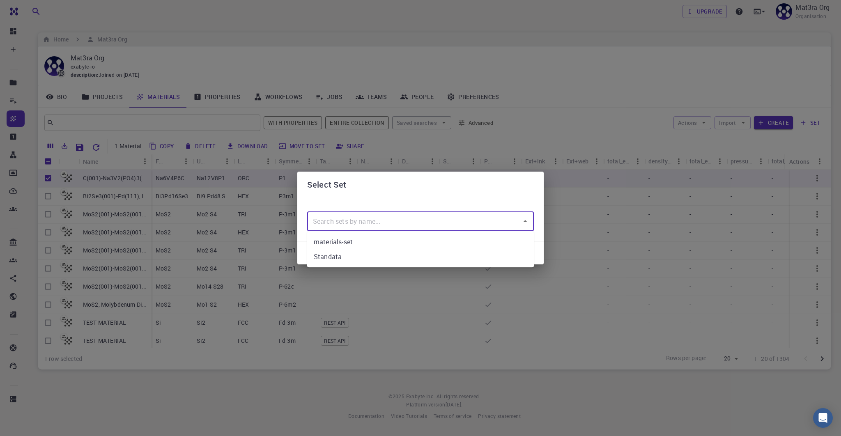
click at [560, 79] on div "Select Set ​ Cancel Submit" at bounding box center [420, 218] width 841 height 436
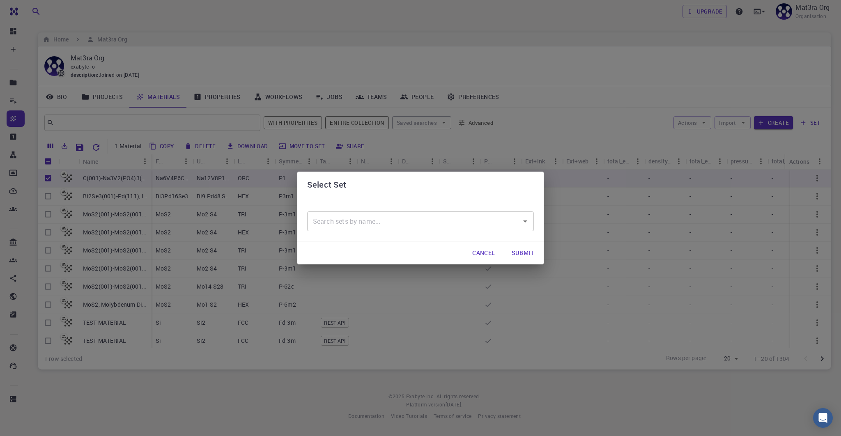
click at [560, 80] on div "Select Set ​ Cancel Submit" at bounding box center [420, 218] width 841 height 436
click at [474, 253] on button "Cancel" at bounding box center [484, 253] width 36 height 16
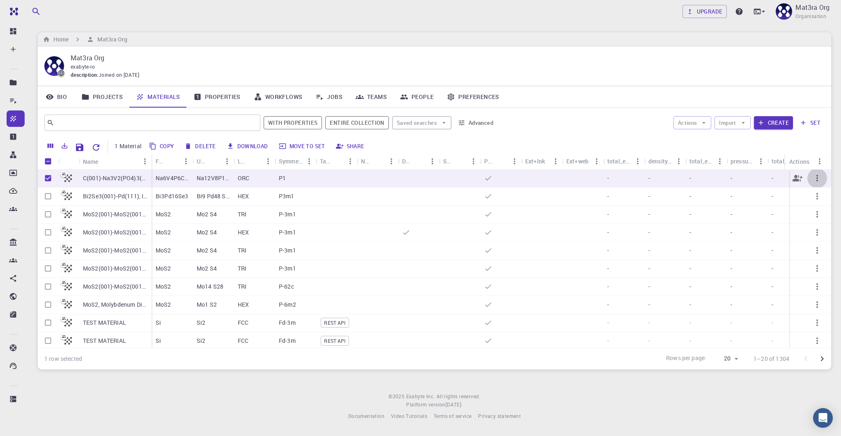
click at [812, 176] on icon "button" at bounding box center [817, 178] width 10 height 10
click at [801, 260] on li "Expand" at bounding box center [808, 262] width 53 height 13
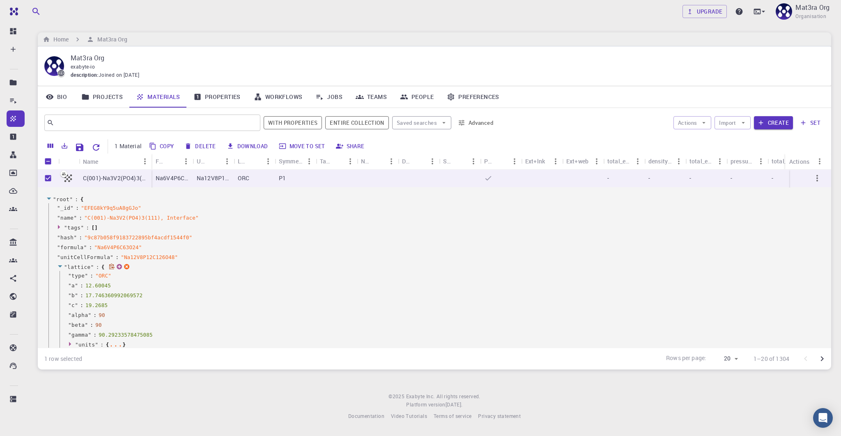
click at [59, 265] on icon at bounding box center [60, 266] width 4 height 2
click at [60, 277] on icon at bounding box center [60, 276] width 6 height 5
click at [60, 287] on icon at bounding box center [60, 285] width 6 height 5
click at [62, 295] on icon at bounding box center [60, 295] width 6 height 5
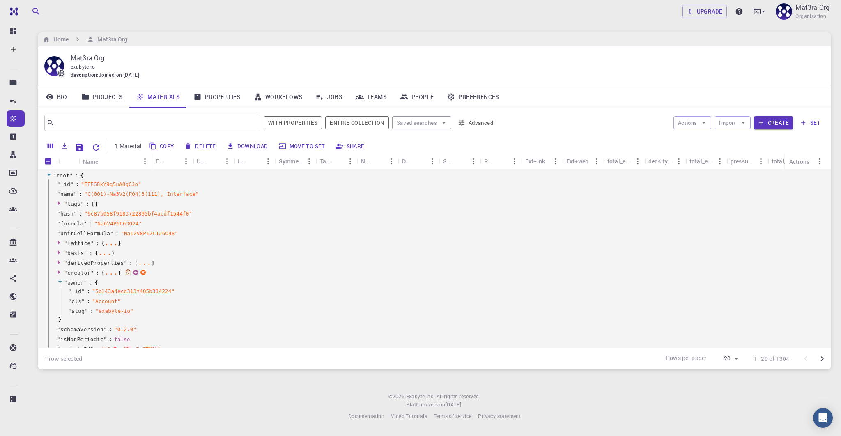
scroll to position [25, 0]
click at [59, 281] on icon at bounding box center [60, 281] width 4 height 2
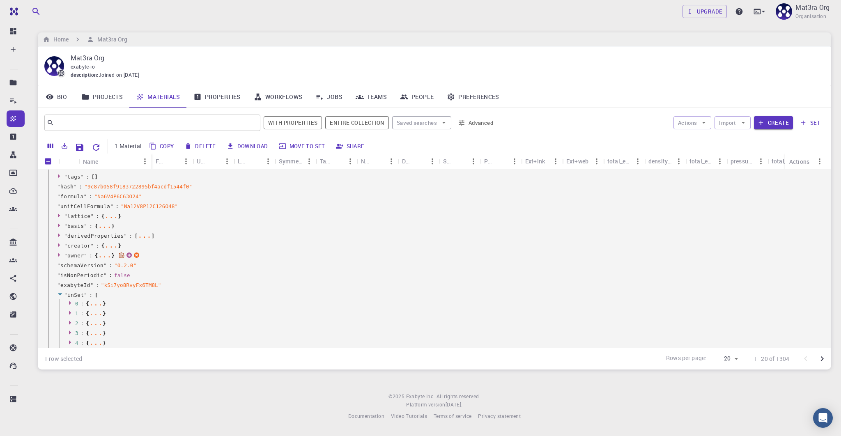
scroll to position [52, 0]
click at [166, 283] on icon at bounding box center [167, 283] width 6 height 6
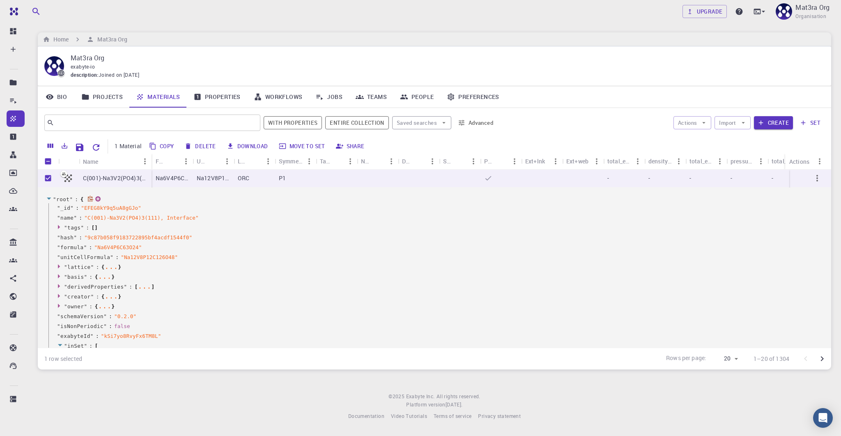
click at [50, 198] on icon at bounding box center [49, 199] width 4 height 2
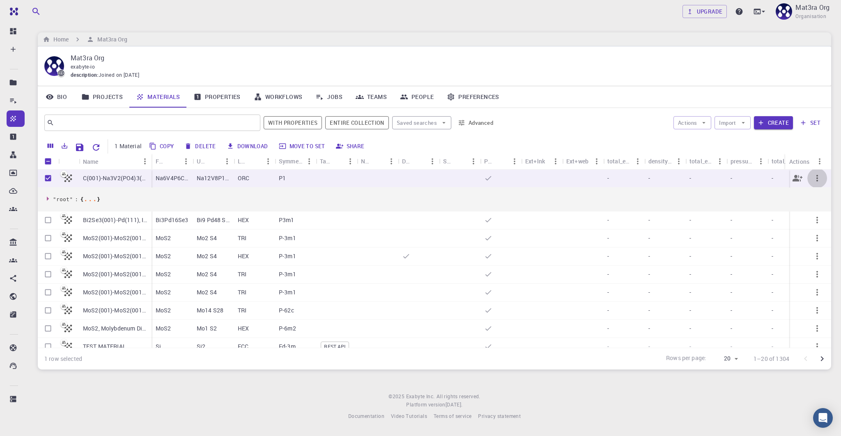
click at [816, 177] on icon "button" at bounding box center [817, 178] width 10 height 10
click at [805, 285] on li "Share" at bounding box center [808, 290] width 53 height 13
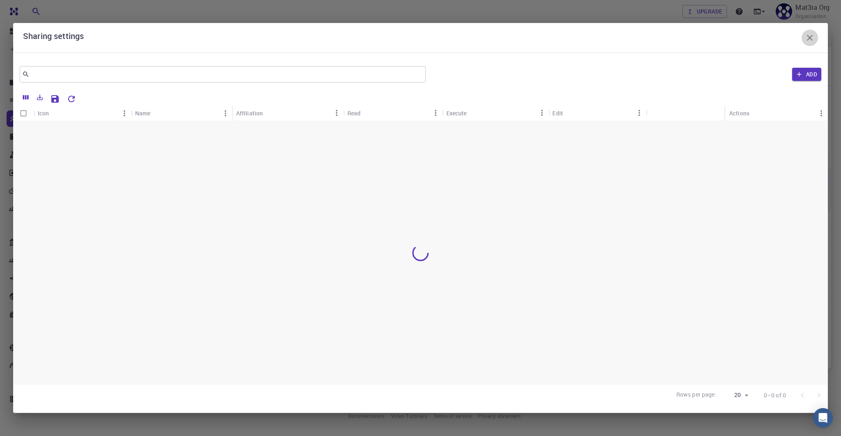
click at [809, 38] on icon "button" at bounding box center [810, 38] width 6 height 6
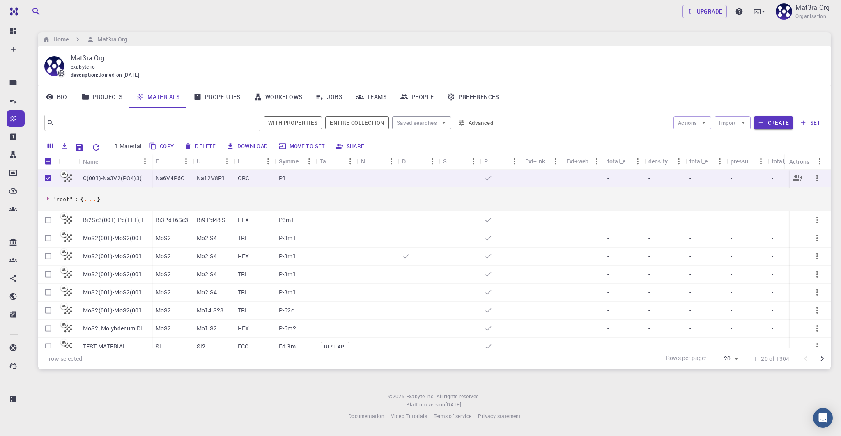
click at [112, 175] on p "C(001)-Na3V2(PO4)3(111), Interface" at bounding box center [115, 178] width 64 height 8
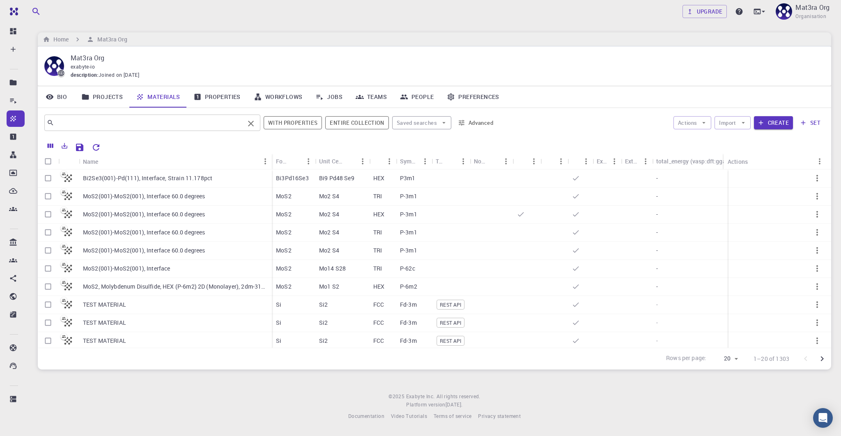
click at [113, 126] on input "text" at bounding box center [149, 122] width 190 height 11
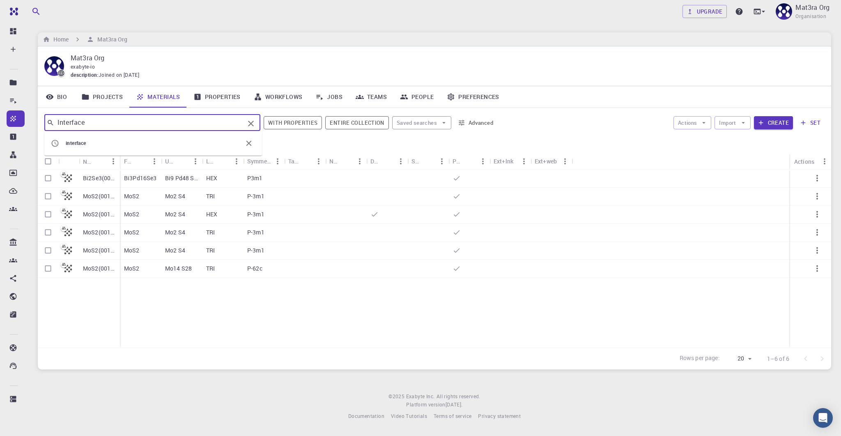
type input "Interface"
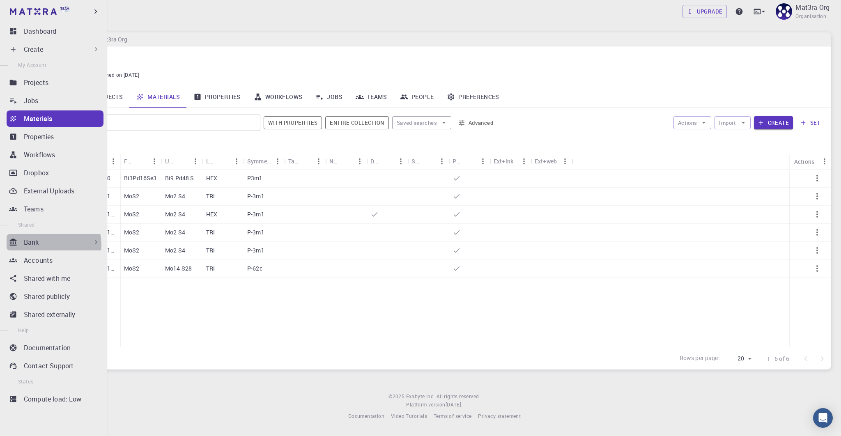
click at [50, 245] on div "Bank" at bounding box center [62, 242] width 76 height 10
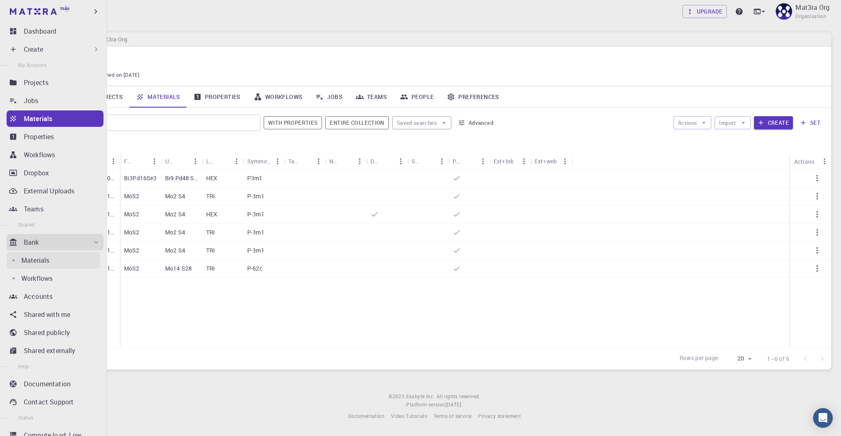
click at [36, 263] on p "Materials" at bounding box center [35, 260] width 28 height 10
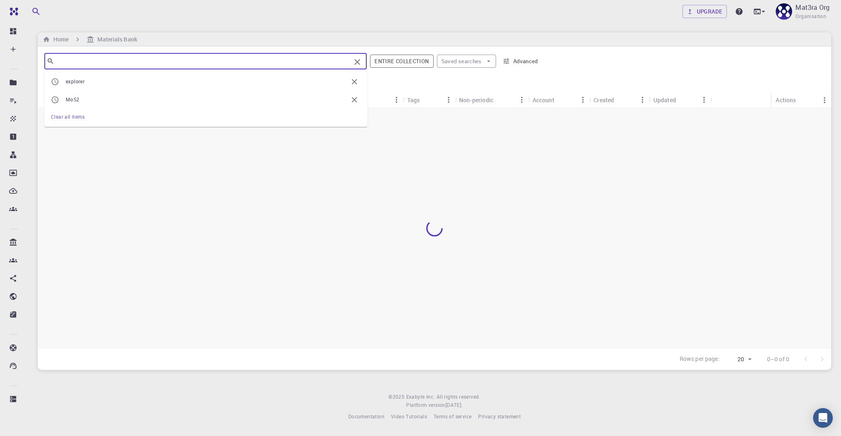
click at [80, 64] on input "text" at bounding box center [202, 60] width 297 height 11
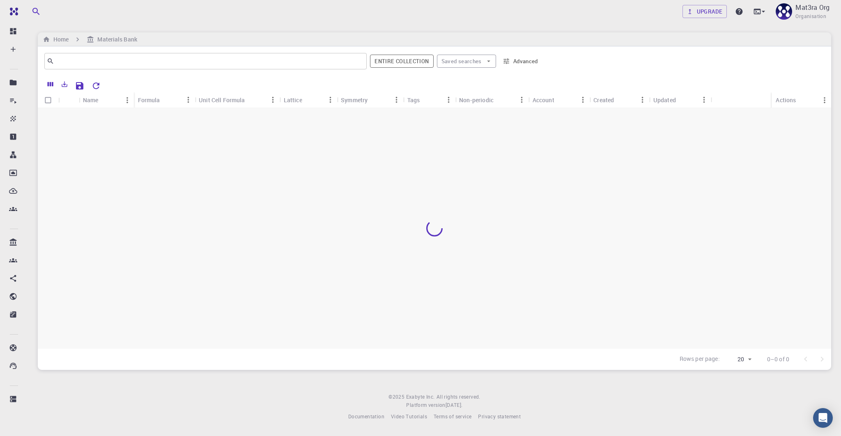
click at [203, 41] on div "Home Materials Bank" at bounding box center [434, 39] width 793 height 14
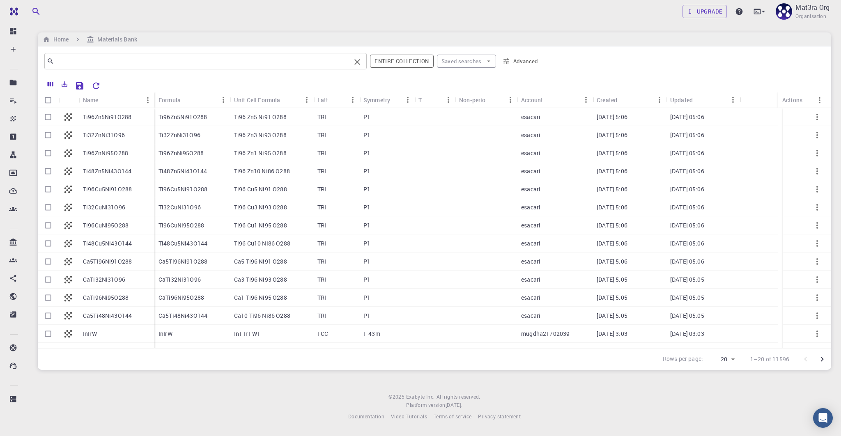
click at [110, 61] on input "text" at bounding box center [202, 60] width 297 height 11
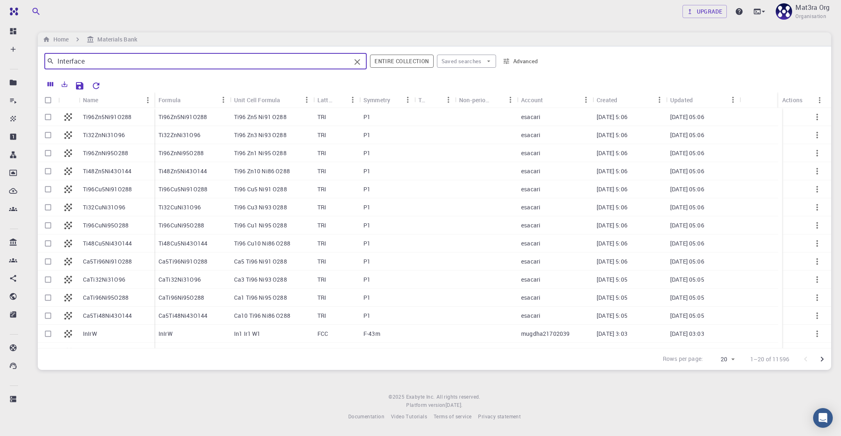
type input "Interface"
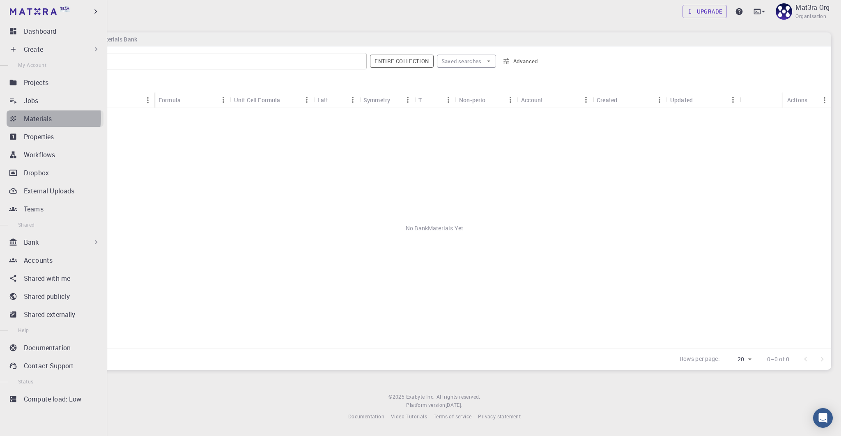
click at [42, 118] on p "Materials" at bounding box center [38, 119] width 28 height 10
